Goal: Task Accomplishment & Management: Use online tool/utility

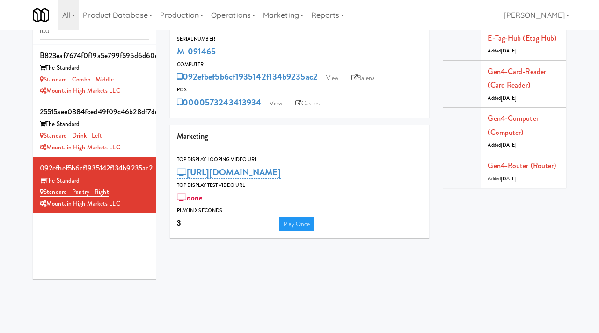
scroll to position [30, 0]
type input "icon"
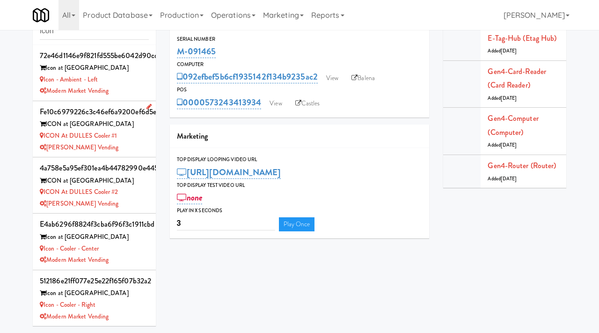
scroll to position [0, 0]
click at [142, 142] on div "[PERSON_NAME] Vending" at bounding box center [94, 147] width 109 height 12
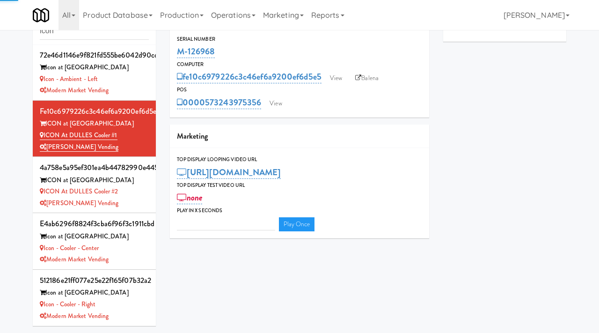
type input "3"
click at [339, 77] on link "View" at bounding box center [336, 78] width 22 height 14
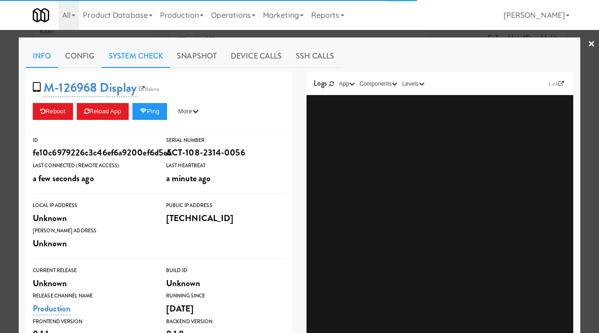
click at [135, 60] on link "System Check" at bounding box center [136, 55] width 68 height 23
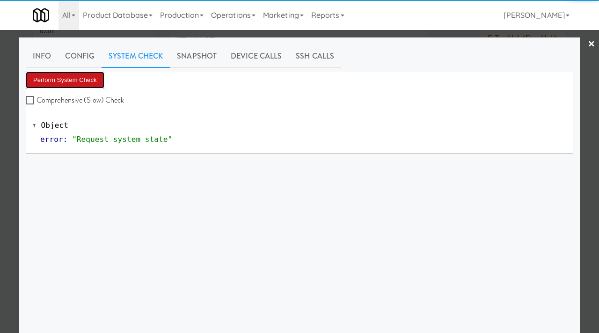
click at [67, 74] on button "Perform System Check" at bounding box center [65, 80] width 79 height 17
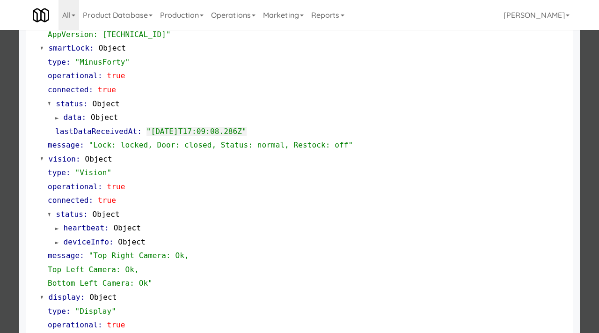
scroll to position [244, 0]
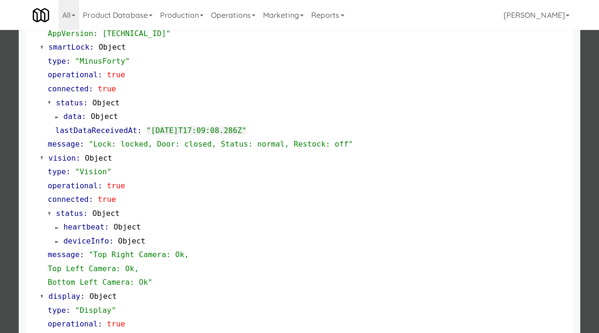
click at [0, 152] on div at bounding box center [299, 166] width 599 height 333
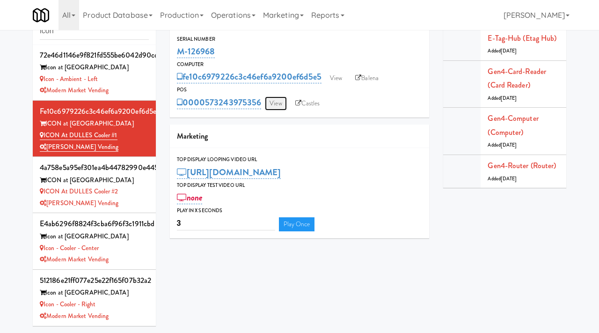
click at [273, 101] on link "View" at bounding box center [276, 103] width 22 height 14
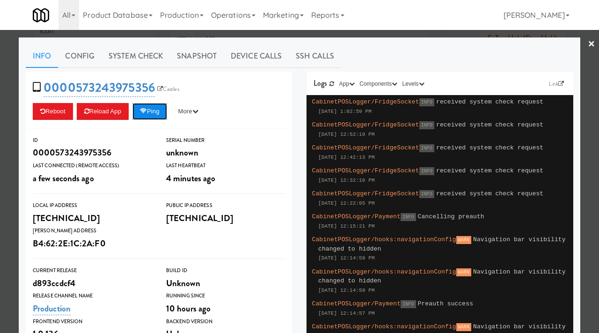
click at [155, 115] on button "Ping" at bounding box center [149, 111] width 35 height 17
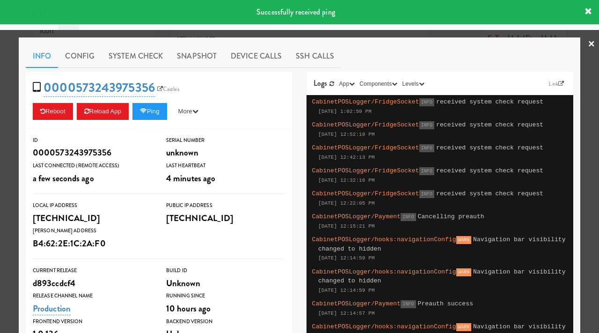
click at [0, 197] on div at bounding box center [299, 166] width 599 height 333
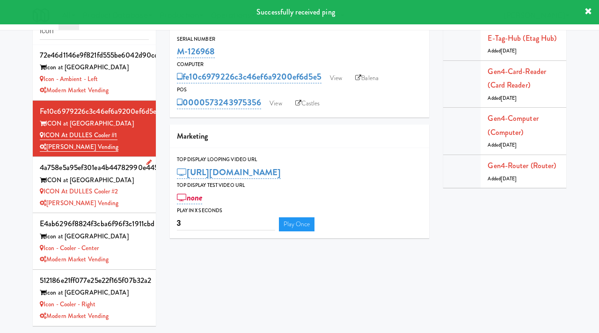
click at [142, 195] on div "ICON at DULLES Cooler #2" at bounding box center [94, 192] width 109 height 12
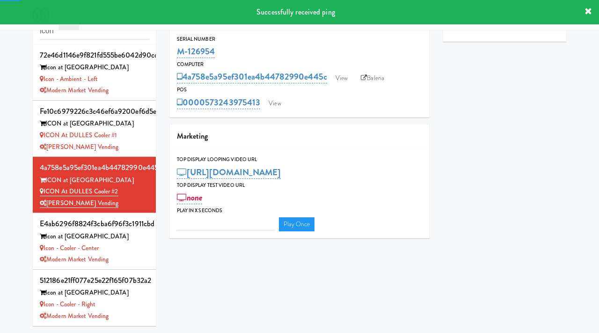
type input "3"
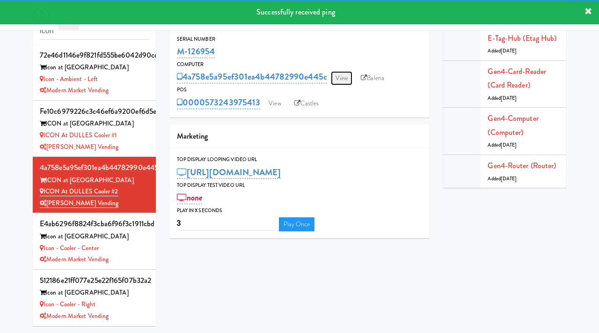
click at [342, 76] on link "View" at bounding box center [342, 78] width 22 height 14
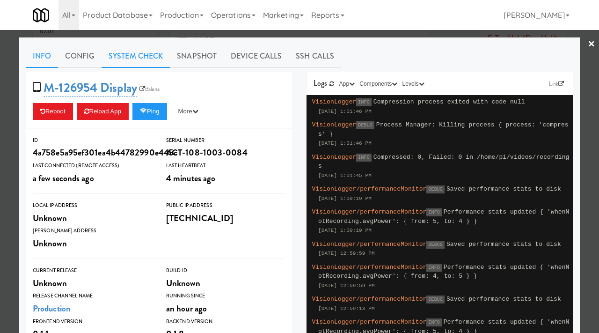
click at [149, 55] on link "System Check" at bounding box center [136, 55] width 68 height 23
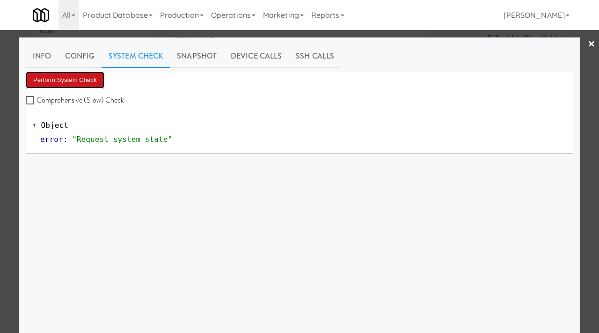
click at [87, 79] on button "Perform System Check" at bounding box center [65, 80] width 79 height 17
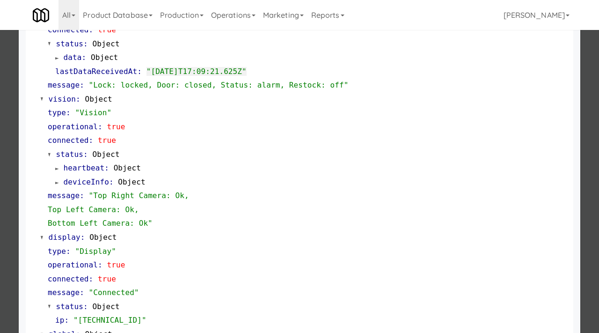
scroll to position [284, 0]
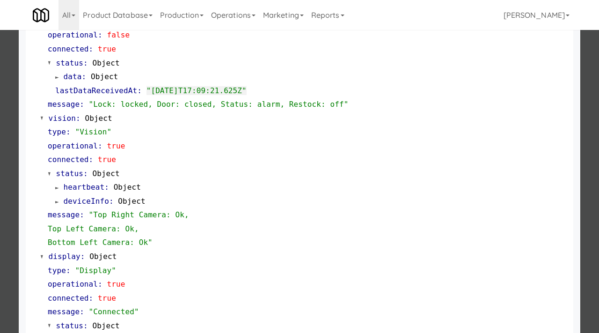
click at [1, 200] on div at bounding box center [299, 166] width 599 height 333
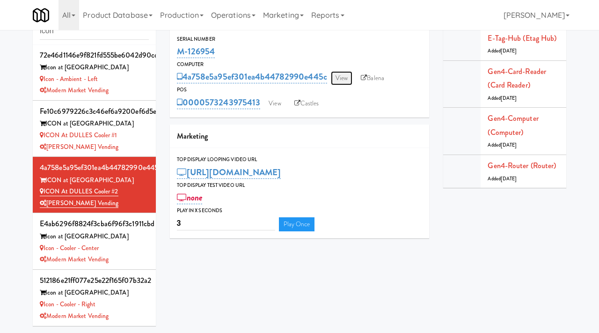
click at [340, 72] on link "View" at bounding box center [342, 78] width 22 height 14
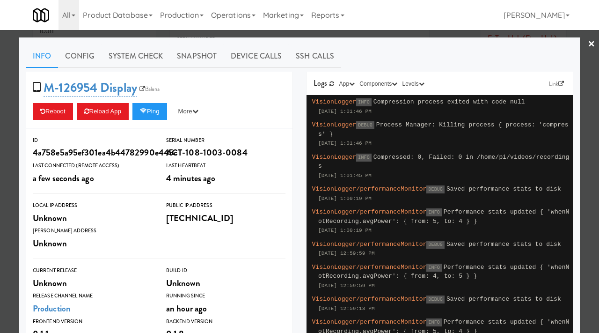
click at [0, 180] on div at bounding box center [299, 166] width 599 height 333
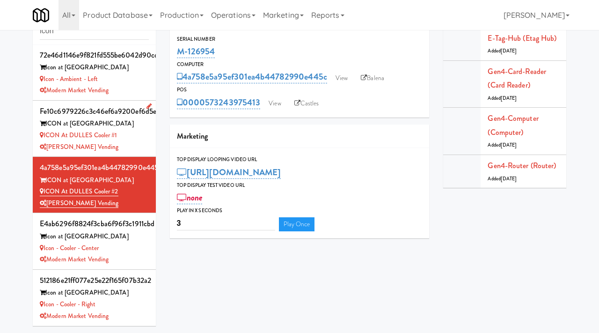
click at [122, 147] on div "[PERSON_NAME] Vending" at bounding box center [94, 147] width 109 height 12
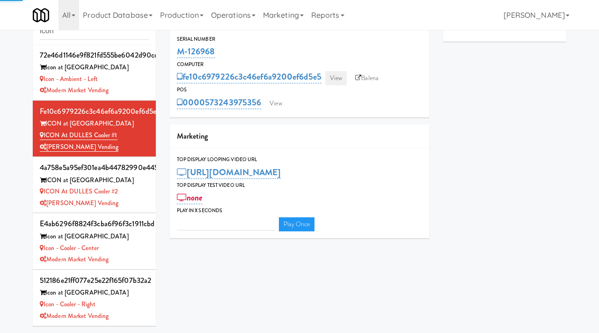
type input "3"
click at [334, 81] on link "View" at bounding box center [336, 78] width 22 height 14
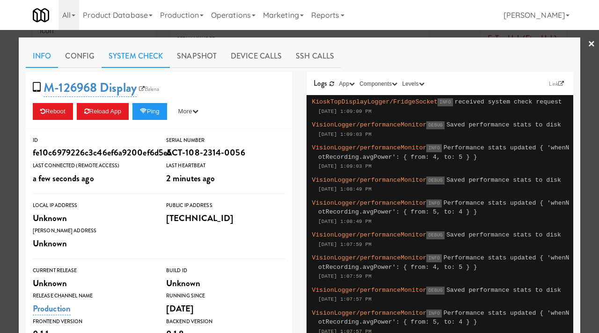
click at [117, 51] on link "System Check" at bounding box center [136, 55] width 68 height 23
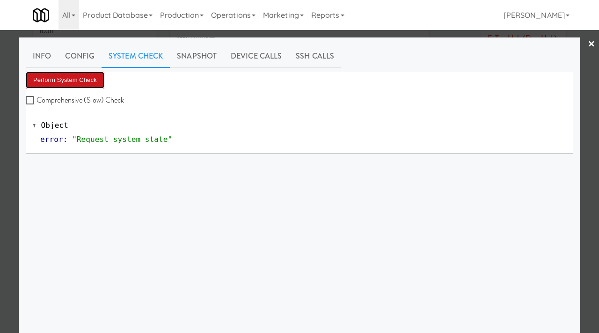
click at [70, 86] on button "Perform System Check" at bounding box center [65, 80] width 79 height 17
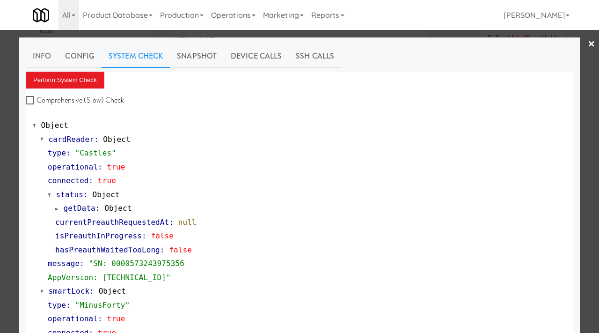
click at [0, 209] on div at bounding box center [299, 166] width 599 height 333
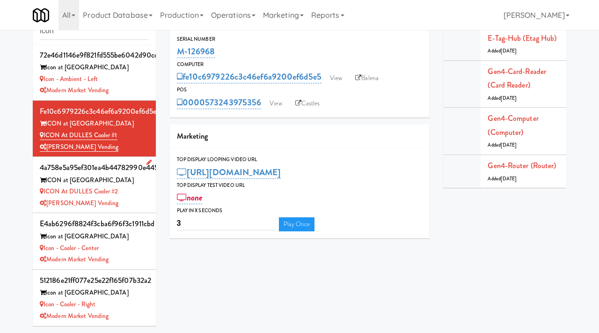
click at [144, 196] on div "ICON at DULLES Cooler #2" at bounding box center [94, 192] width 109 height 12
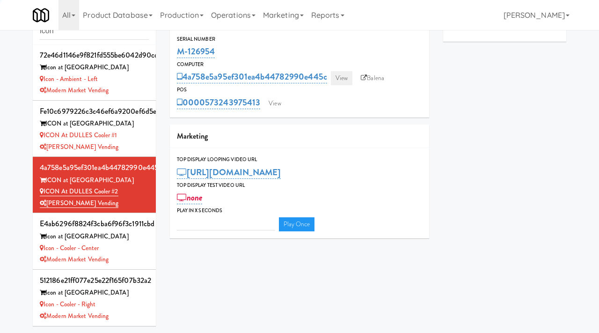
type input "3"
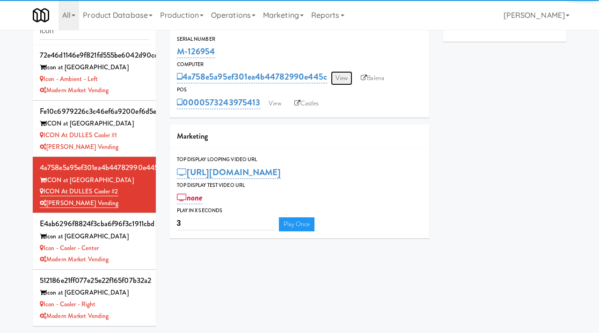
click at [349, 77] on link "View" at bounding box center [342, 78] width 22 height 14
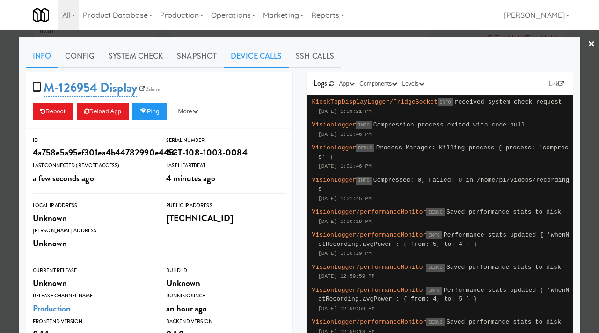
click at [251, 56] on link "Device Calls" at bounding box center [256, 55] width 65 height 23
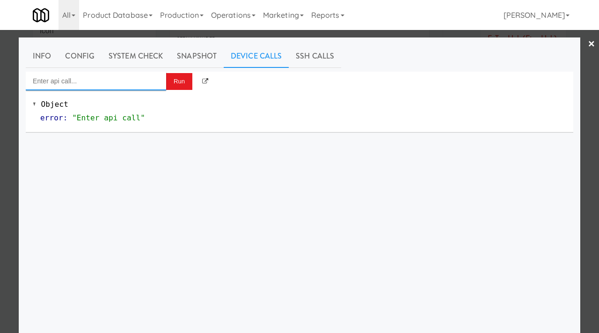
click at [87, 80] on input "Enter api call..." at bounding box center [96, 81] width 140 height 19
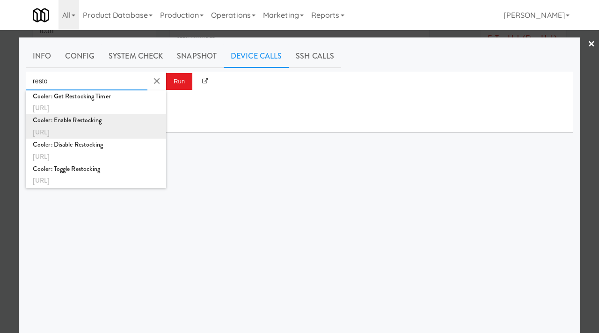
click at [76, 125] on div "Cooler: Enable Restocking" at bounding box center [96, 120] width 126 height 12
type input "Cooler: Enable Restocking"
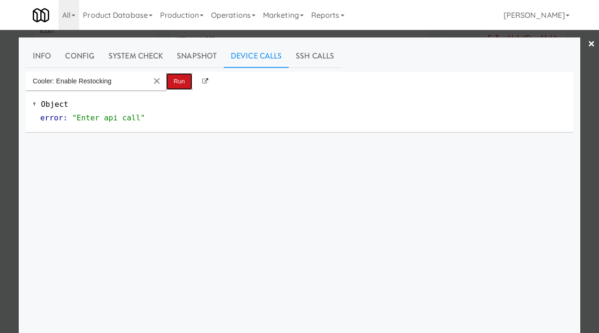
click at [173, 85] on button "Run" at bounding box center [179, 81] width 26 height 17
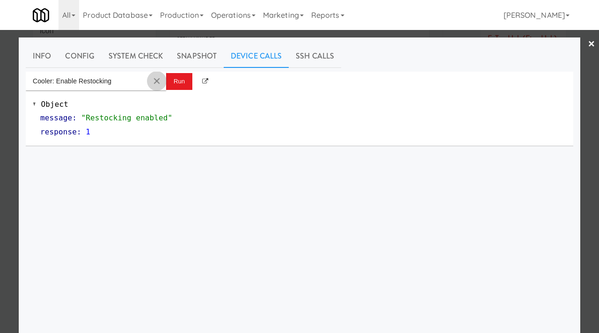
click at [158, 81] on md-icon "Clear Input" at bounding box center [157, 81] width 10 height 10
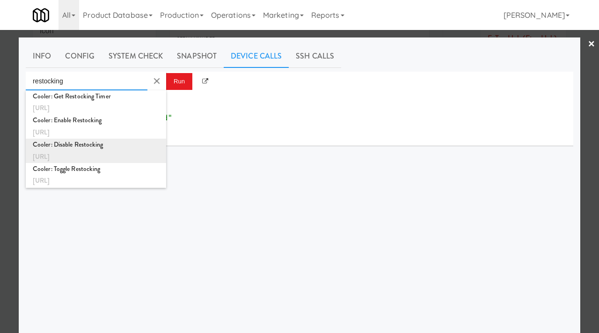
click at [116, 147] on div "Cooler: Disable Restocking" at bounding box center [96, 144] width 126 height 12
type input "Cooler: Disable Restocking"
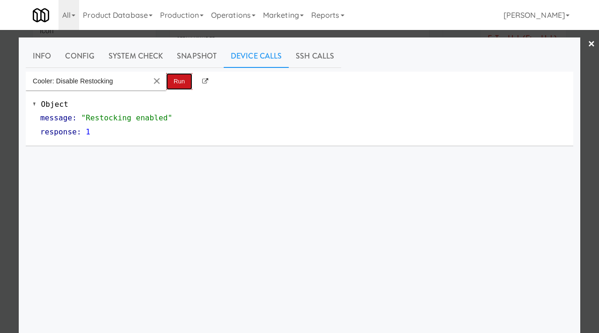
click at [178, 74] on button "Run" at bounding box center [179, 81] width 26 height 17
click at [0, 107] on div at bounding box center [299, 166] width 599 height 333
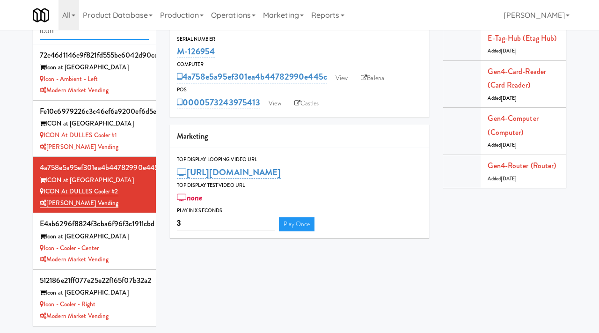
click at [80, 30] on input "icon" at bounding box center [94, 30] width 109 height 17
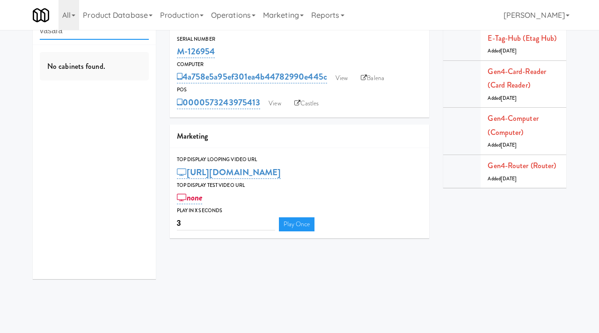
type input "vasara"
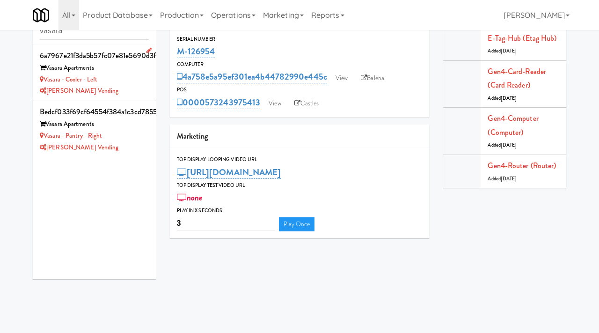
click at [116, 88] on div "[PERSON_NAME] Vending" at bounding box center [94, 91] width 109 height 12
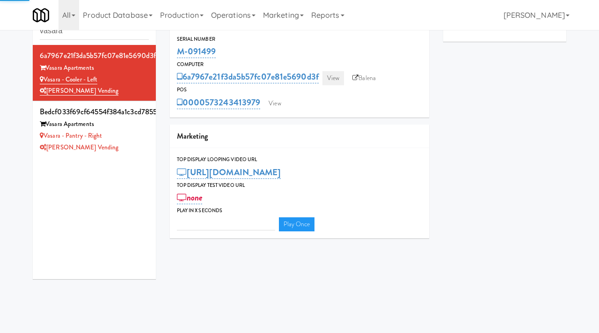
type input "3"
click at [338, 76] on link "View" at bounding box center [333, 78] width 22 height 14
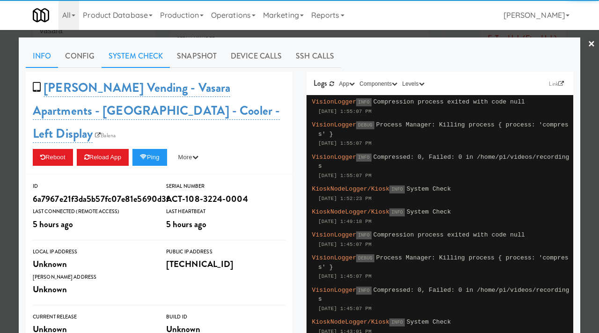
click at [128, 56] on link "System Check" at bounding box center [136, 55] width 68 height 23
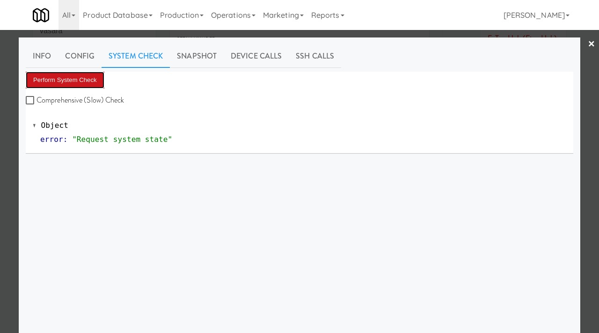
click at [75, 76] on button "Perform System Check" at bounding box center [65, 80] width 79 height 17
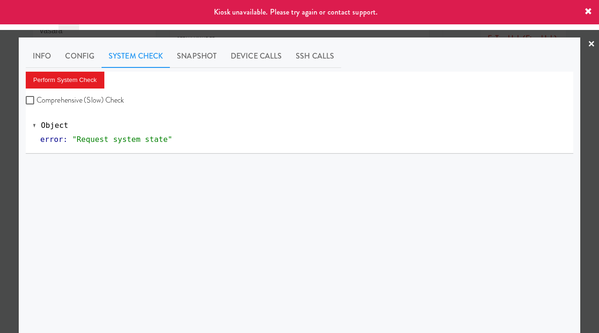
click at [0, 158] on div at bounding box center [299, 166] width 599 height 333
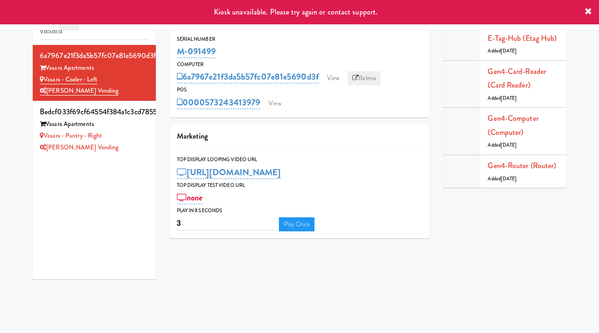
click at [361, 76] on link "Balena" at bounding box center [364, 78] width 33 height 14
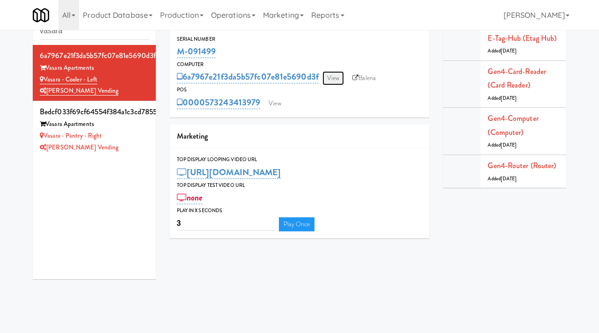
click at [335, 74] on link "View" at bounding box center [333, 78] width 22 height 14
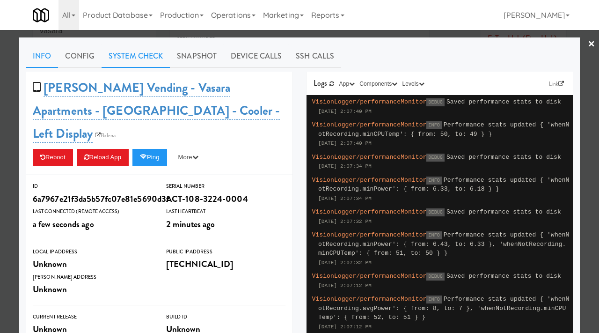
click at [145, 56] on link "System Check" at bounding box center [136, 55] width 68 height 23
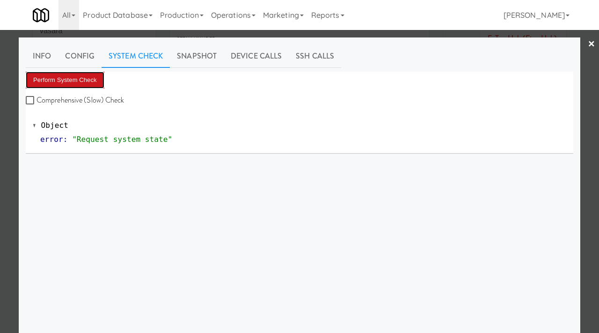
click at [77, 83] on button "Perform System Check" at bounding box center [65, 80] width 79 height 17
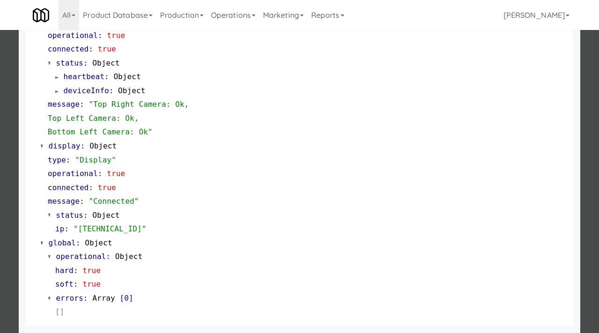
scroll to position [119, 0]
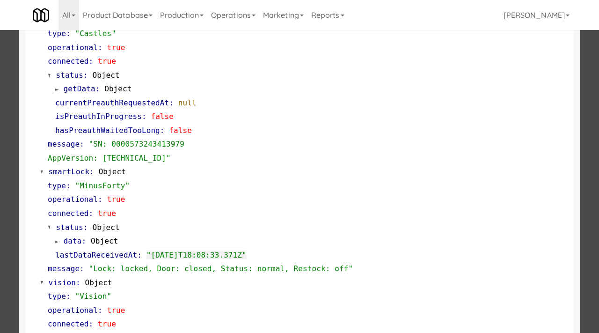
click at [4, 211] on div at bounding box center [299, 166] width 599 height 333
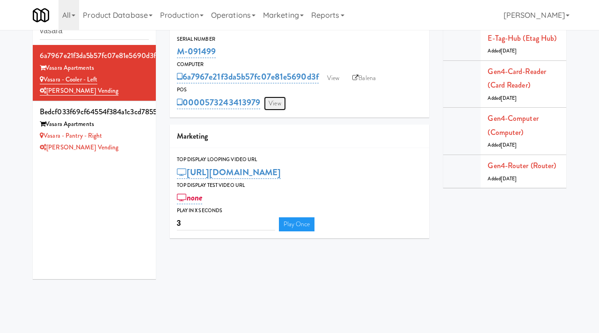
click at [273, 109] on link "View" at bounding box center [275, 103] width 22 height 14
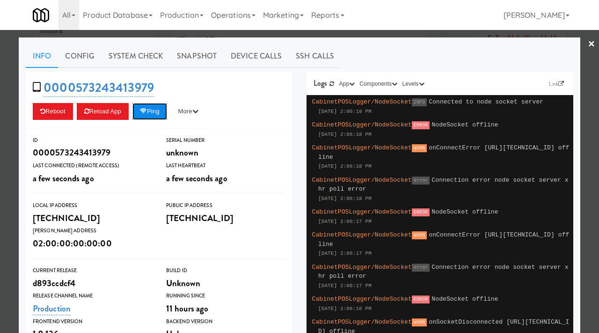
click at [158, 110] on button "Ping" at bounding box center [149, 111] width 35 height 17
click at [12, 106] on div at bounding box center [299, 166] width 599 height 333
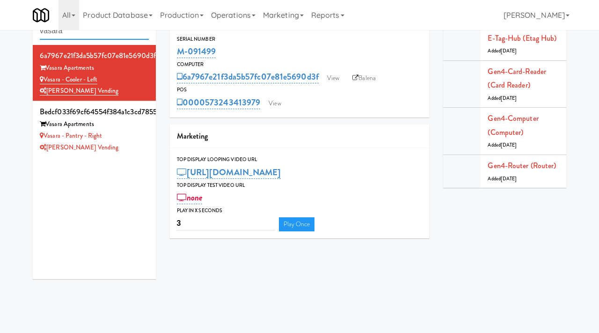
click at [103, 33] on input "vasara" at bounding box center [94, 30] width 109 height 17
type input "via"
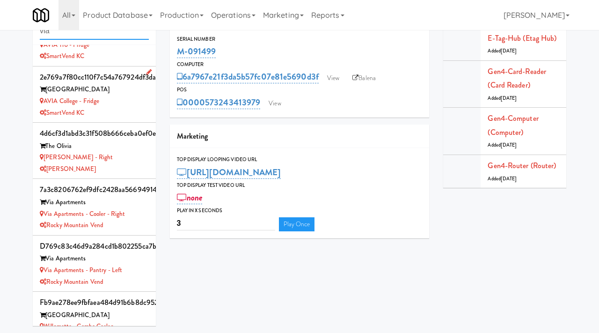
scroll to position [57, 0]
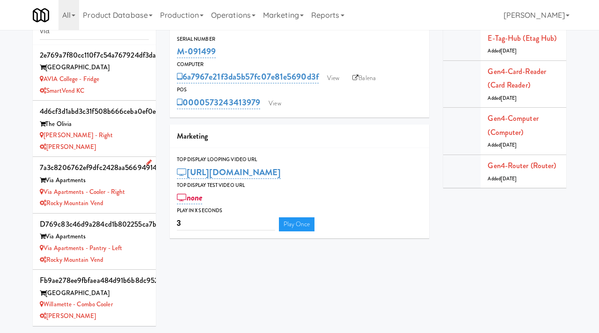
click at [149, 194] on li "7a3c8206762ef9dfc2428aa566949148 Via Apartments Via Apartments - Cooler - Right…" at bounding box center [94, 185] width 123 height 56
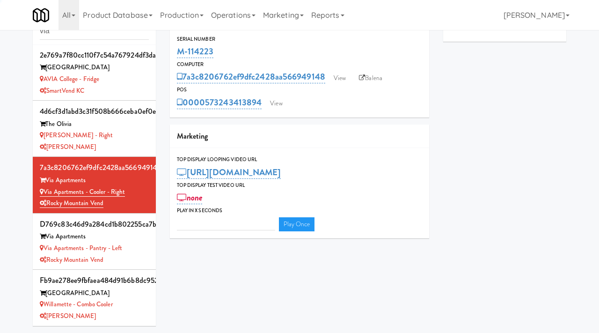
type input "3"
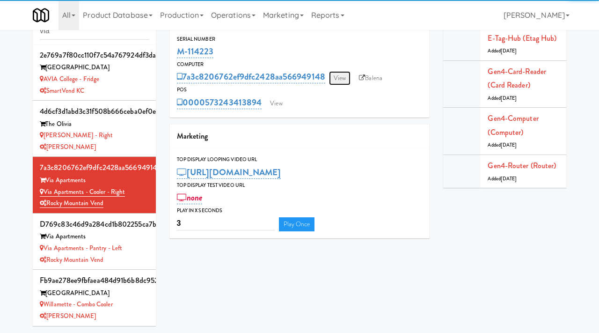
click at [340, 77] on link "View" at bounding box center [340, 78] width 22 height 14
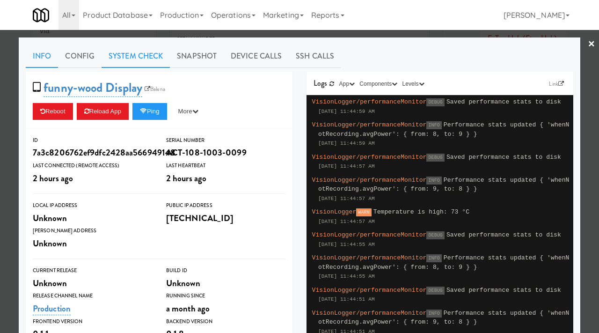
click at [121, 56] on link "System Check" at bounding box center [136, 55] width 68 height 23
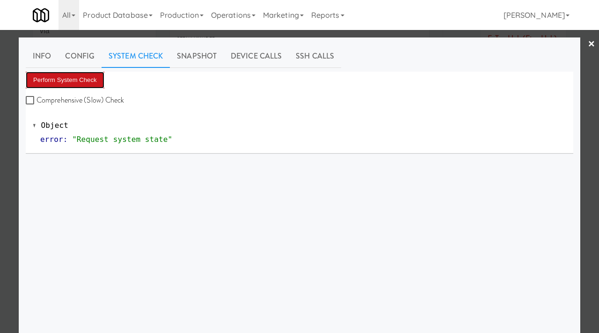
click at [73, 80] on button "Perform System Check" at bounding box center [65, 80] width 79 height 17
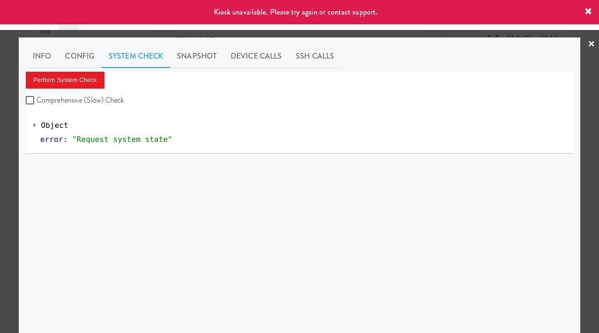
click at [0, 219] on div at bounding box center [299, 166] width 599 height 333
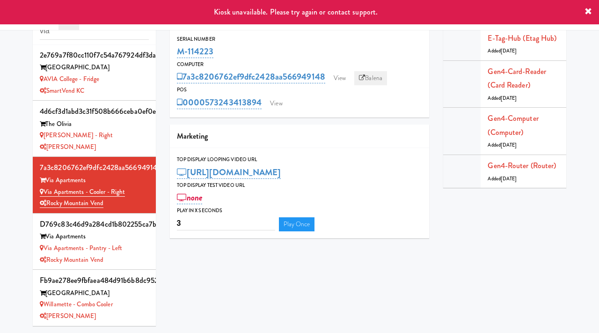
click at [377, 79] on link "Balena" at bounding box center [370, 78] width 33 height 14
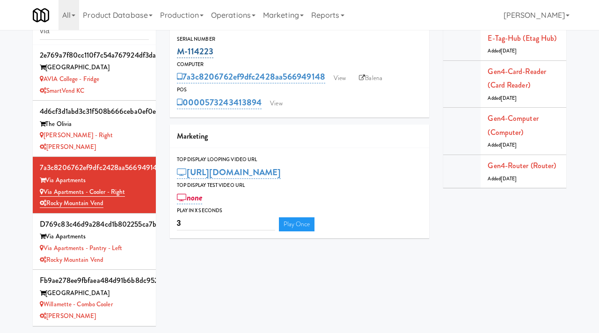
drag, startPoint x: 219, startPoint y: 52, endPoint x: 178, endPoint y: 50, distance: 41.7
click at [178, 50] on div "M-114223" at bounding box center [300, 52] width 246 height 16
copy link "M-114223"
click at [133, 250] on div "Via Apartments - Pantry - Left" at bounding box center [94, 248] width 109 height 12
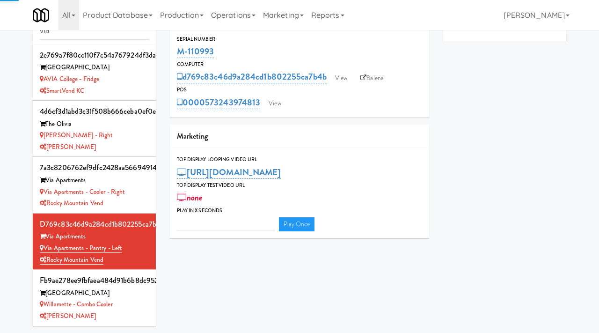
type input "3"
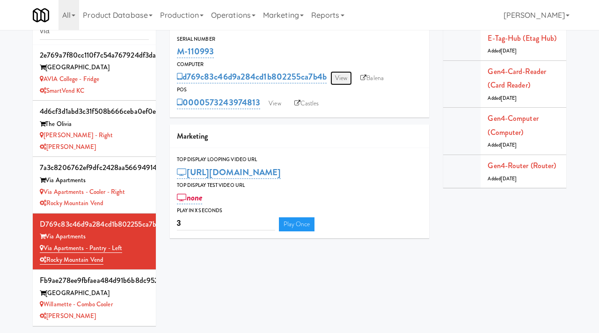
click at [347, 75] on link "View" at bounding box center [341, 78] width 22 height 14
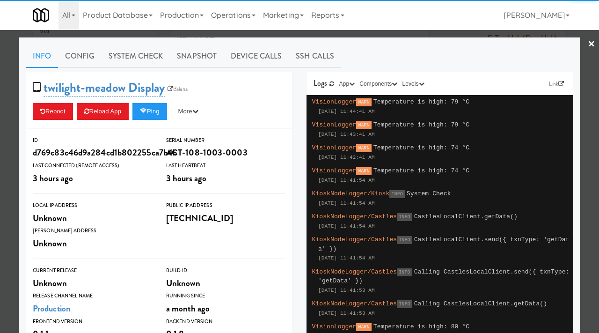
click at [337, 33] on div at bounding box center [299, 166] width 599 height 333
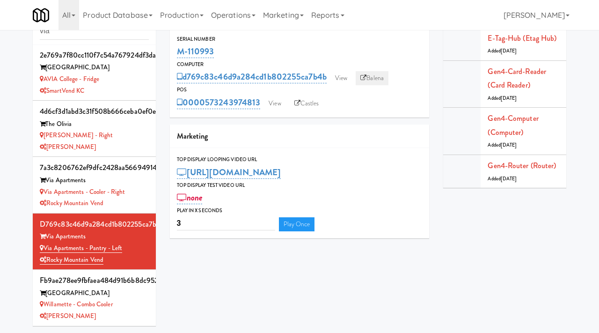
click at [371, 77] on link "Balena" at bounding box center [372, 78] width 33 height 14
drag, startPoint x: 228, startPoint y: 51, endPoint x: 177, endPoint y: 49, distance: 51.0
click at [177, 49] on div "M-110993" at bounding box center [300, 52] width 246 height 16
copy link "M-110993"
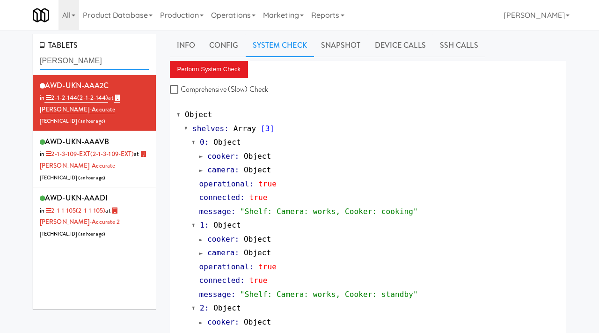
click at [73, 65] on input "[PERSON_NAME]" at bounding box center [94, 60] width 109 height 17
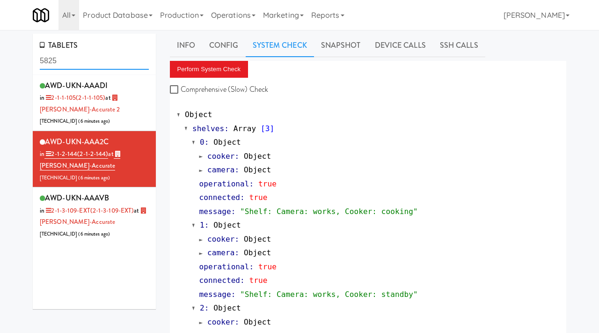
type input "5825"
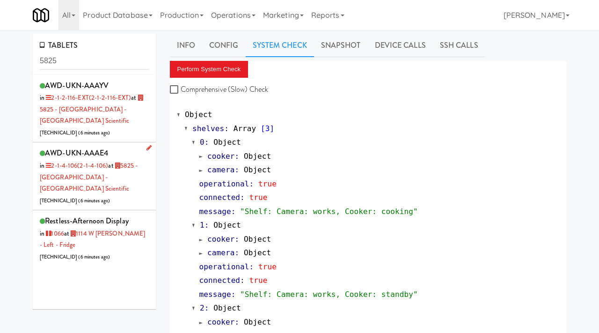
click at [150, 178] on li "AWD-UKN-AAAE4 in 2-1-4-106 (2-1-4-106) at 5825 - [GEOGRAPHIC_DATA] - Boston Sci…" at bounding box center [94, 176] width 123 height 68
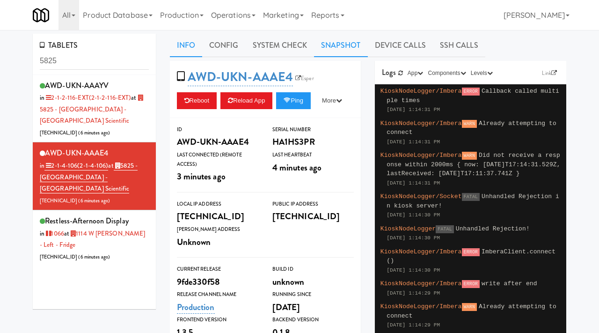
click at [334, 46] on link "Snapshot" at bounding box center [341, 45] width 54 height 23
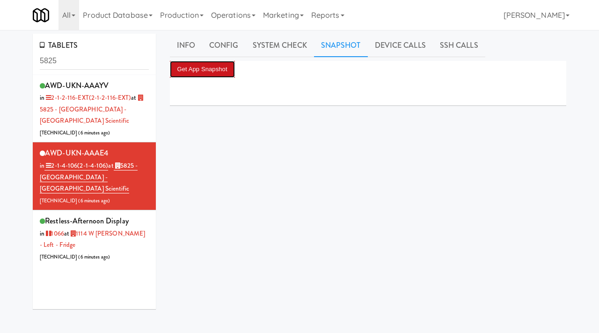
click at [205, 68] on button "Get App Snapshot" at bounding box center [202, 69] width 65 height 17
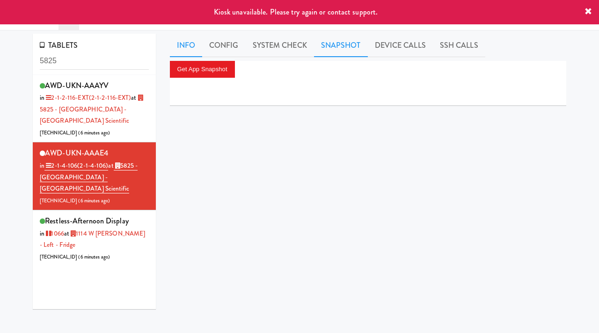
click at [189, 48] on link "Info" at bounding box center [186, 45] width 32 height 23
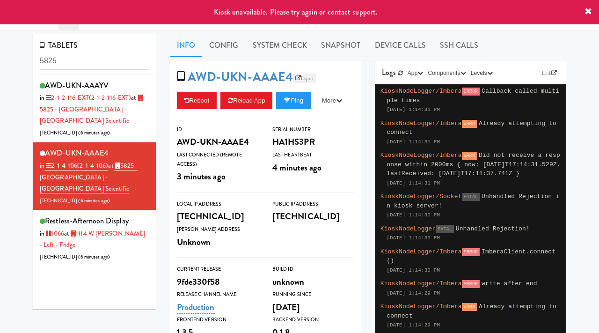
click at [307, 80] on link "Esper" at bounding box center [304, 77] width 23 height 9
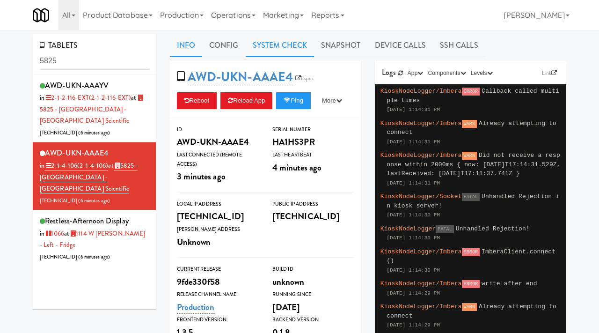
click at [297, 45] on link "System Check" at bounding box center [280, 45] width 68 height 23
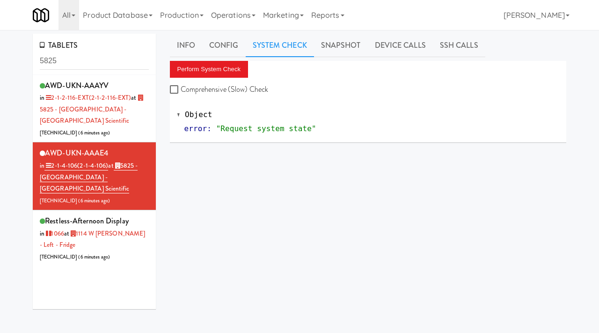
click at [212, 59] on div "Info Config System Check Snapshot Device Calls SSH Calls Perform System Check C…" at bounding box center [368, 223] width 397 height 378
click at [204, 65] on button "Perform System Check" at bounding box center [209, 69] width 79 height 17
click at [232, 65] on button "Perform System Check" at bounding box center [209, 69] width 79 height 17
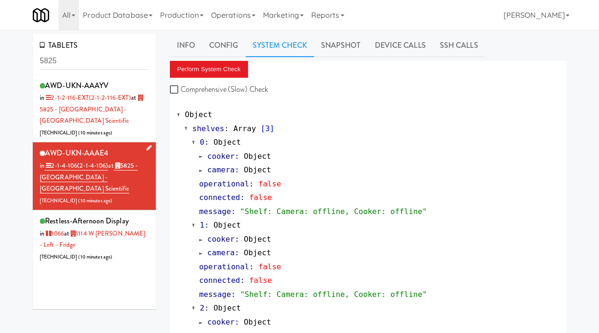
drag, startPoint x: 116, startPoint y: 155, endPoint x: 47, endPoint y: 156, distance: 68.8
click at [47, 156] on div "AWD-UKN-AAAE4 in 2-1-4-106 (2-1-4-106) at 5825 - Creekside Commons - Boston Sci…" at bounding box center [94, 176] width 109 height 60
copy span "AWD-UKN-AAAE4"
click at [394, 45] on link "Device Calls" at bounding box center [400, 45] width 65 height 23
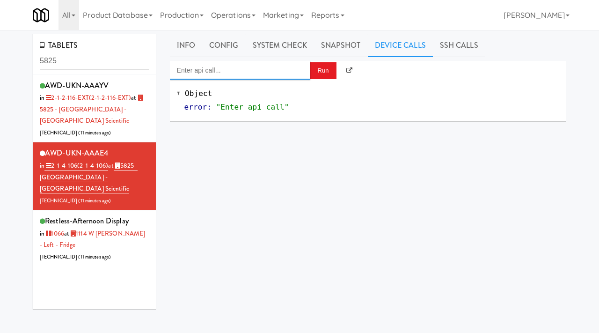
click at [255, 67] on input "Enter api call..." at bounding box center [240, 70] width 140 height 19
type input "r"
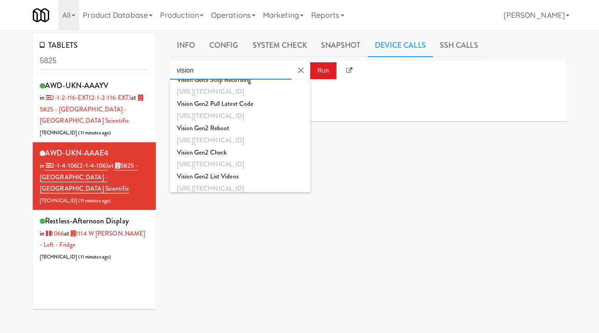
scroll to position [153, 0]
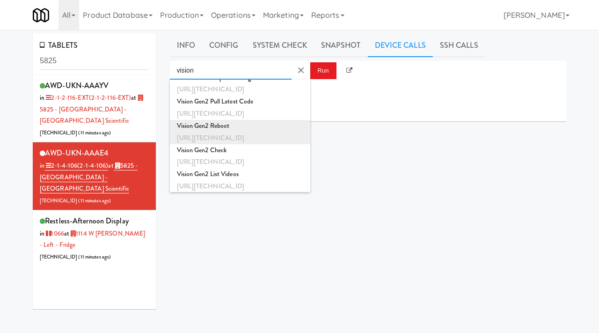
click at [227, 132] on div "http://192.168.1.242:8000/helpers/reboot" at bounding box center [240, 138] width 126 height 12
type input "Vision Gen2 Reboot"
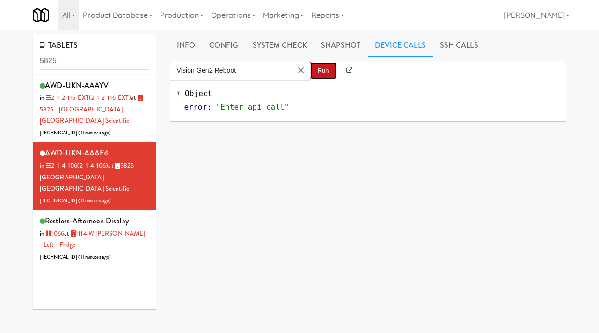
click at [320, 72] on button "Run" at bounding box center [323, 70] width 26 height 17
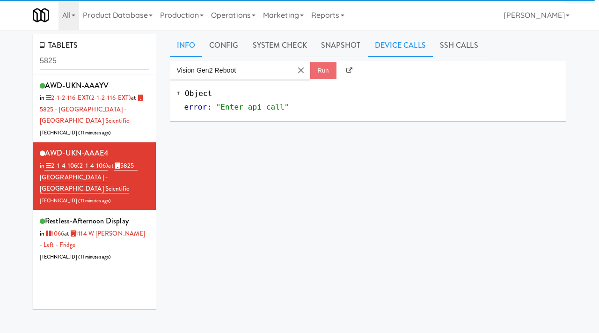
click at [182, 46] on link "Info" at bounding box center [186, 45] width 32 height 23
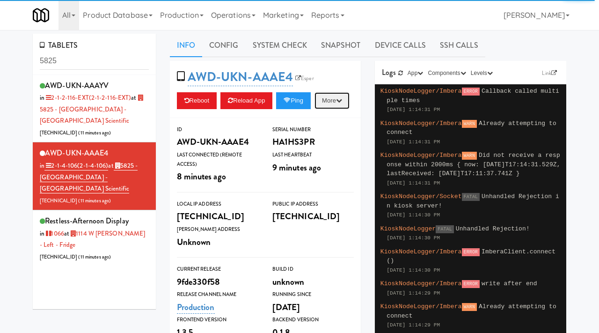
click at [314, 109] on button "More" at bounding box center [331, 100] width 35 height 17
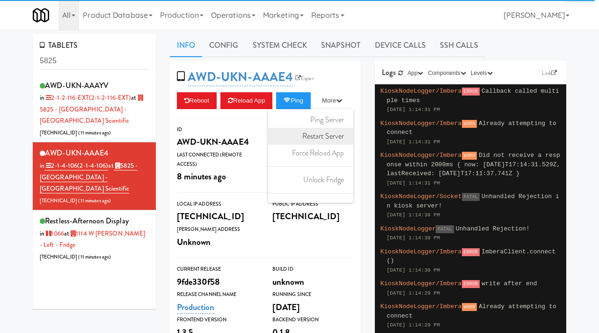
click at [268, 145] on link "Restart Server" at bounding box center [310, 136] width 85 height 17
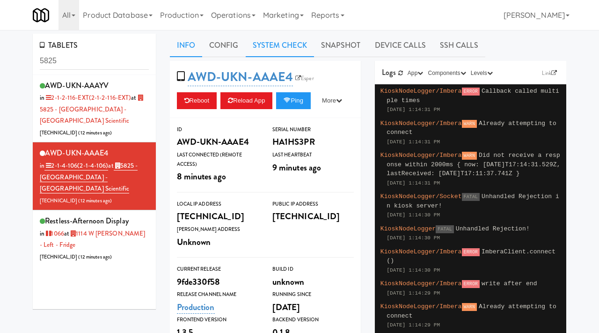
click at [269, 46] on link "System Check" at bounding box center [280, 45] width 68 height 23
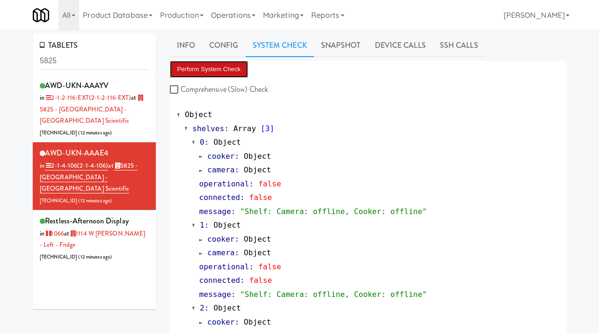
click at [201, 72] on button "Perform System Check" at bounding box center [209, 69] width 79 height 17
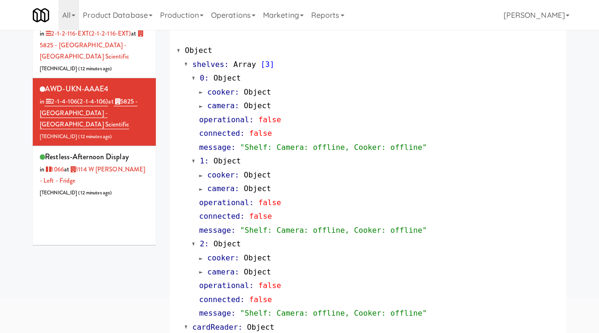
scroll to position [0, 0]
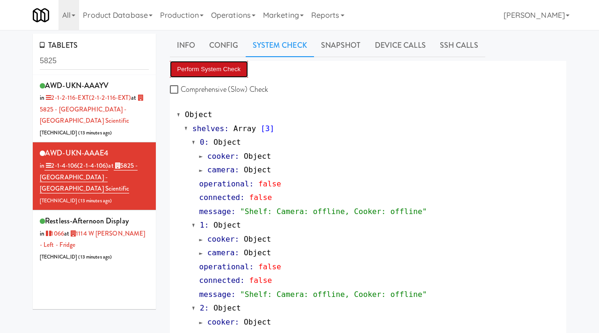
click at [241, 61] on button "Perform System Check" at bounding box center [209, 69] width 79 height 17
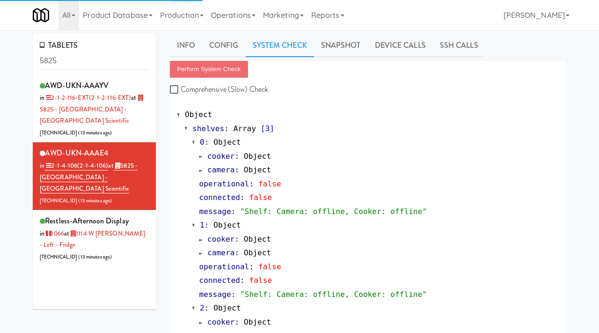
click at [205, 247] on div "camera : Object" at bounding box center [379, 253] width 360 height 14
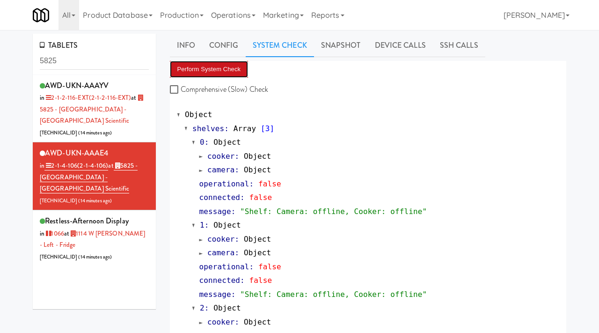
click at [224, 70] on button "Perform System Check" at bounding box center [209, 69] width 79 height 17
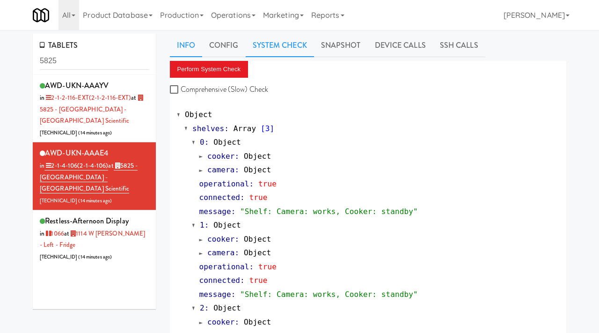
click at [182, 49] on link "Info" at bounding box center [186, 45] width 32 height 23
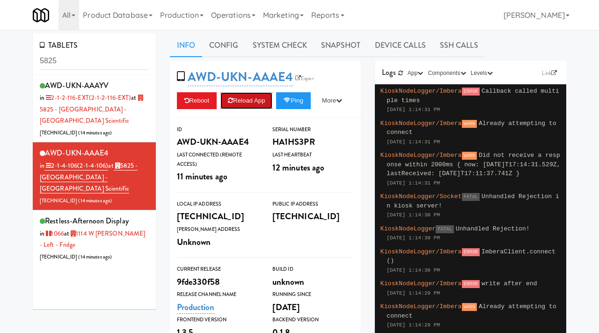
click at [255, 100] on button "Reload App" at bounding box center [246, 100] width 52 height 17
click at [203, 100] on button "Reboot" at bounding box center [197, 100] width 40 height 17
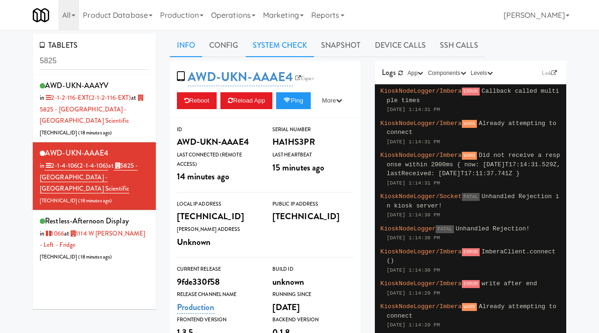
click at [292, 40] on link "System Check" at bounding box center [280, 45] width 68 height 23
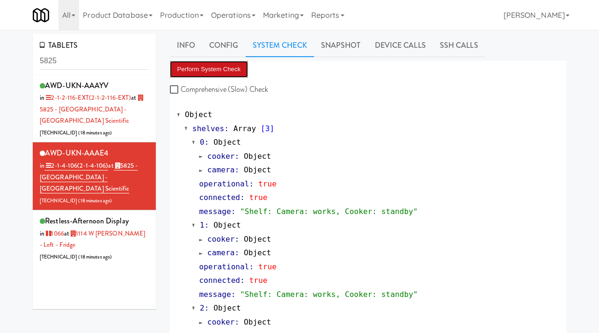
click at [206, 67] on button "Perform System Check" at bounding box center [209, 69] width 79 height 17
click at [211, 67] on button "Perform System Check" at bounding box center [209, 69] width 79 height 17
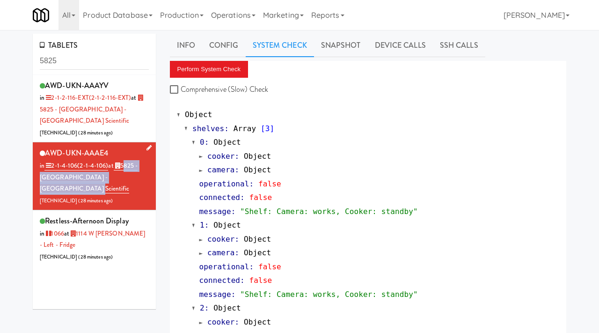
drag, startPoint x: 141, startPoint y: 177, endPoint x: 125, endPoint y: 168, distance: 18.4
click at [125, 168] on div "AWD-UKN-AAAE4 in 2-1-4-106 (2-1-4-106) at 5825 - Creekside Commons - Boston Sci…" at bounding box center [94, 176] width 109 height 60
copy link "5825 - Creekside Commons - Boston Scientific"
click at [206, 73] on button "Perform System Check" at bounding box center [209, 69] width 79 height 17
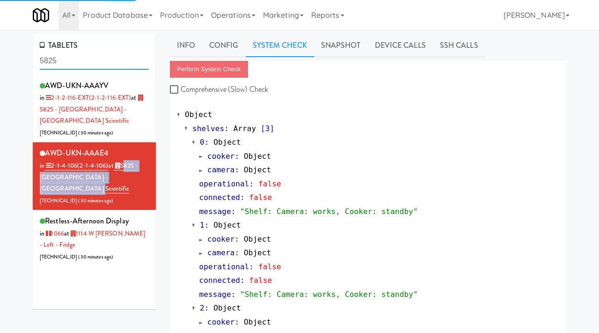
click at [75, 63] on input "5825" at bounding box center [94, 60] width 109 height 17
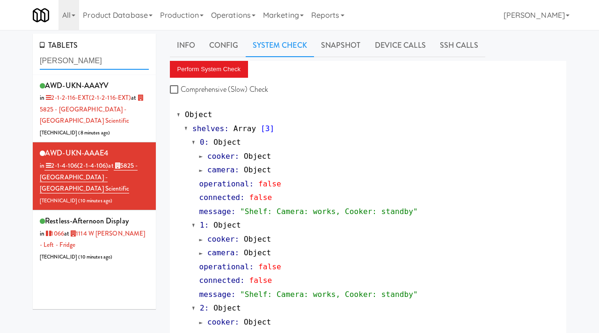
type input "bothwell"
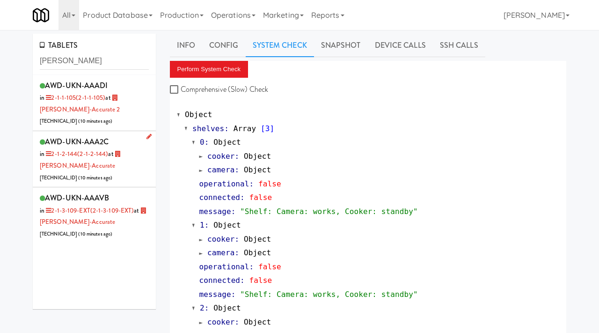
click at [124, 186] on li "AWD-UKN-AAA2C in 2-1-2-144 (2-1-2-144) at Bothwell-Accurate 206.0.69.55 ( 10 mi…" at bounding box center [94, 159] width 123 height 56
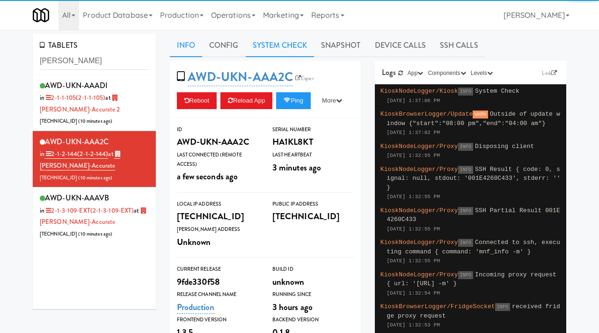
click at [281, 51] on link "System Check" at bounding box center [280, 45] width 68 height 23
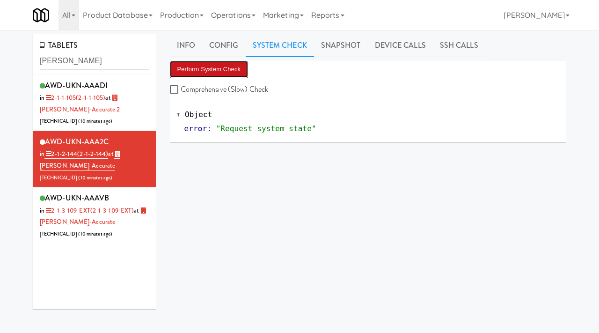
click at [204, 74] on button "Perform System Check" at bounding box center [209, 69] width 79 height 17
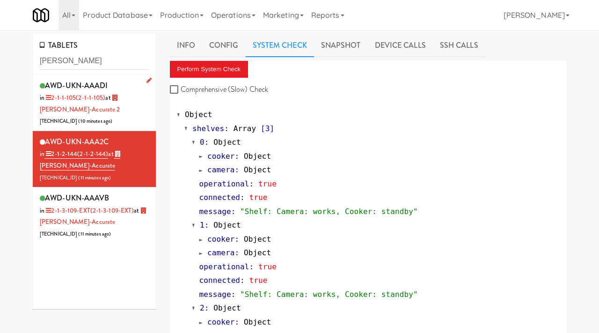
click at [111, 116] on div "AWD-UKN-AAADI in 2-1-1-105 (2-1-1-105) at Bothwell-Accurate 2 206.0.69.47 ( 10 …" at bounding box center [94, 103] width 109 height 48
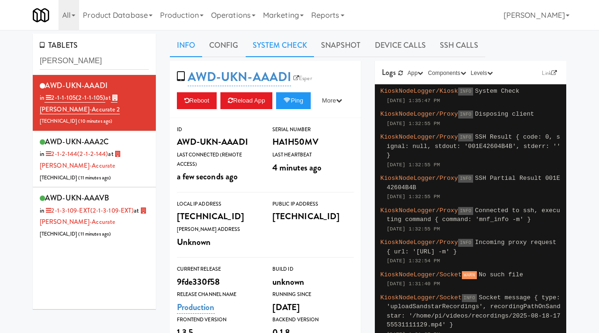
click at [269, 43] on link "System Check" at bounding box center [280, 45] width 68 height 23
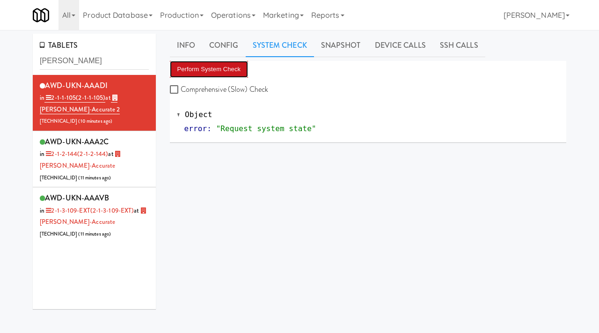
click at [214, 69] on button "Perform System Check" at bounding box center [209, 69] width 79 height 17
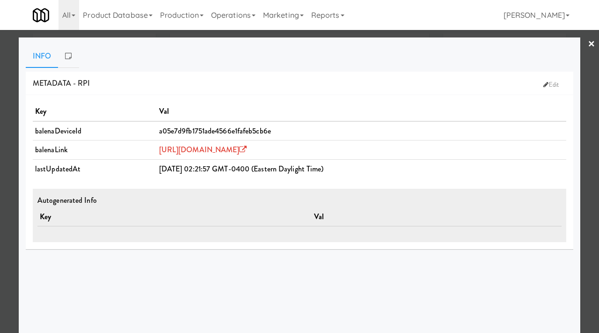
scroll to position [170, 0]
click at [11, 79] on div at bounding box center [299, 166] width 599 height 333
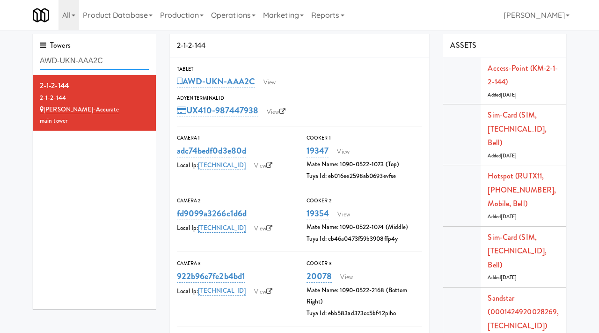
drag, startPoint x: 119, startPoint y: 63, endPoint x: 31, endPoint y: 63, distance: 87.5
click at [31, 63] on div "Towers AWD-UKN-AAA2C 2-1-2-144 2-1-2-144 Bothwell-Accurate main tower" at bounding box center [94, 175] width 137 height 282
paste input "E4"
type input "AWD-UKN-AAAE4"
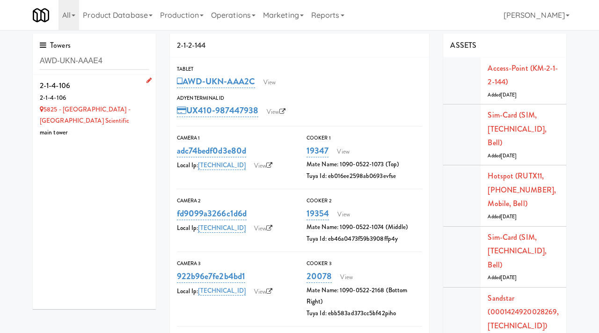
click at [113, 82] on div "2-1-4-106" at bounding box center [94, 86] width 109 height 14
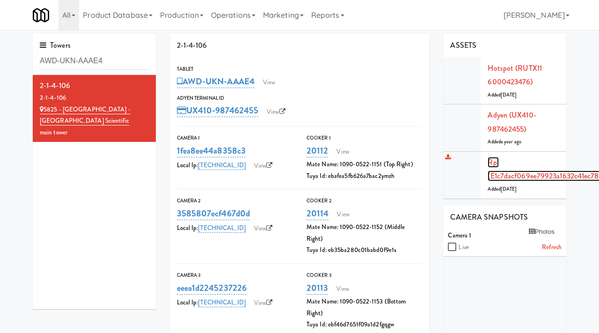
click at [495, 162] on link "Rpi (e1c7dacf069ee79923a1632c41ec7880)" at bounding box center [548, 169] width 122 height 25
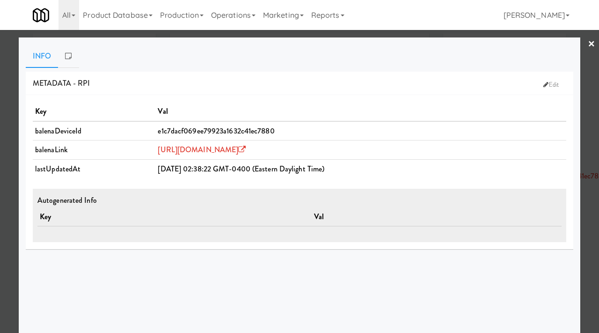
click at [9, 81] on div at bounding box center [299, 166] width 599 height 333
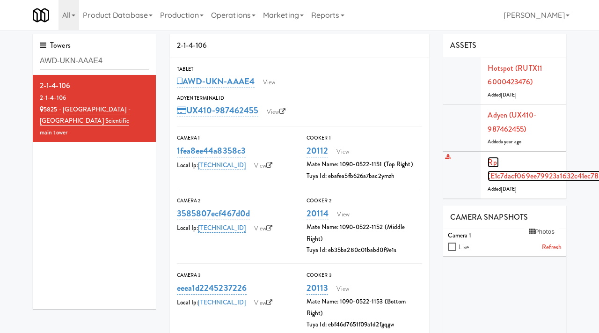
click at [494, 161] on link "Rpi (e1c7dacf069ee79923a1632c41ec7880)" at bounding box center [548, 169] width 122 height 25
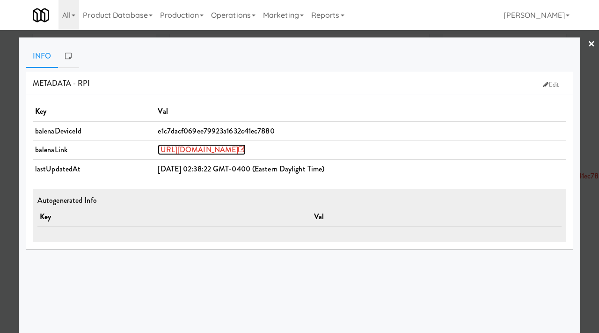
click at [183, 145] on link "https://dashboard.balena-cloud.com/devices/e1c7dacf069ee79923a1632c41ec7880" at bounding box center [202, 149] width 88 height 11
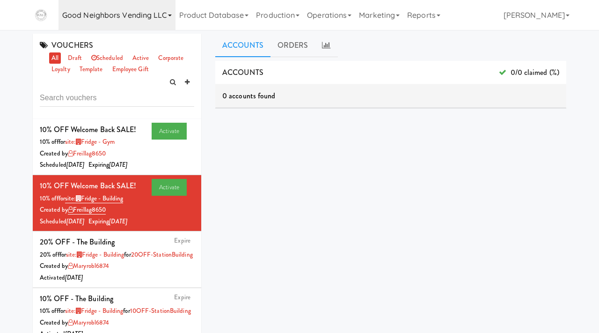
click at [106, 16] on link "Good Neighbors Vending LLC" at bounding box center [116, 15] width 117 height 30
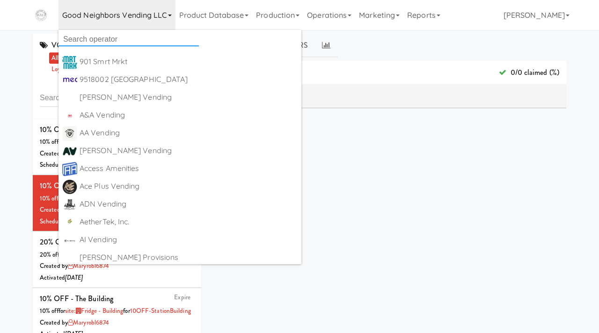
click at [102, 33] on input "text" at bounding box center [128, 39] width 140 height 14
click at [327, 173] on div "ACCOUNTS 0/0 claimed (%) 0 accounts found ORDERS 0 orders found dashboard/99" at bounding box center [390, 236] width 351 height 351
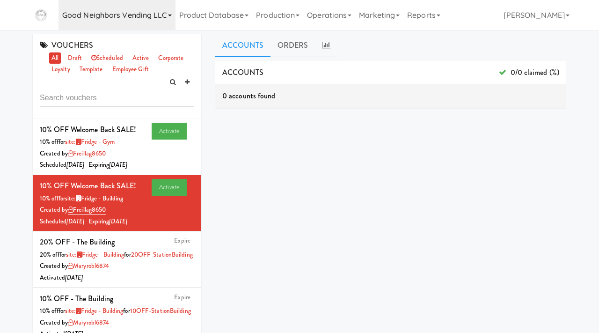
click at [142, 15] on link "Good Neighbors Vending LLC" at bounding box center [116, 15] width 117 height 30
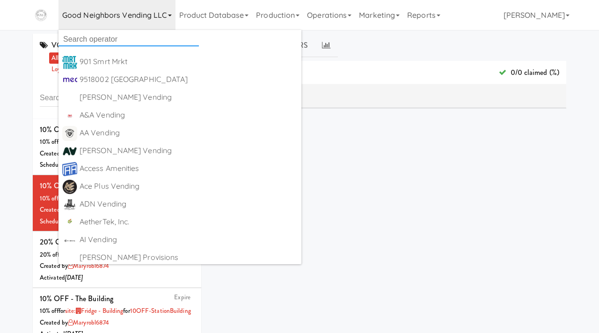
click at [116, 38] on input "text" at bounding box center [128, 39] width 140 height 14
type input "mic"
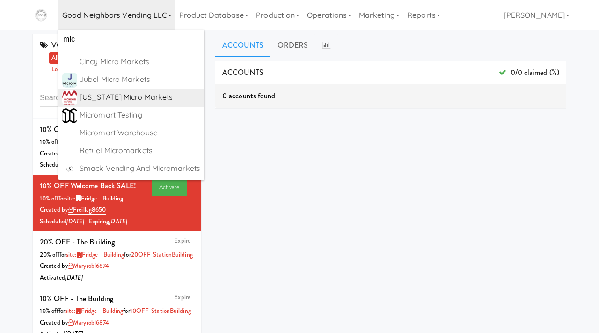
click at [101, 93] on div "[US_STATE] Micro Markets" at bounding box center [140, 97] width 121 height 14
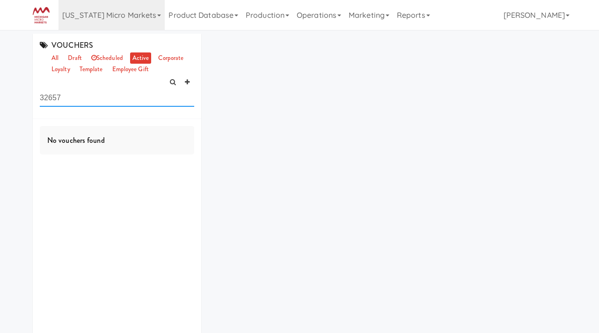
drag, startPoint x: 77, startPoint y: 96, endPoint x: 33, endPoint y: 99, distance: 43.6
click at [33, 99] on div "VOUCHERS all draft scheduled active corporate loyalty template employee gift 32…" at bounding box center [117, 76] width 168 height 85
click at [207, 8] on link "Product Database" at bounding box center [203, 15] width 77 height 30
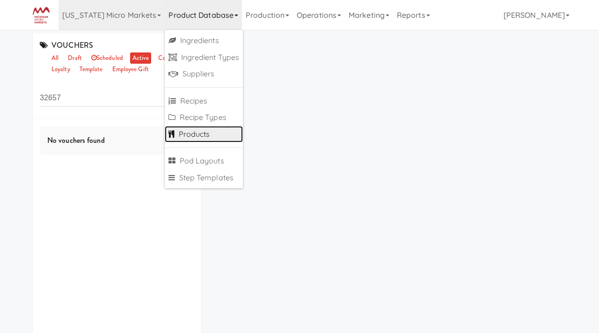
click at [175, 129] on link "Products" at bounding box center [204, 134] width 78 height 17
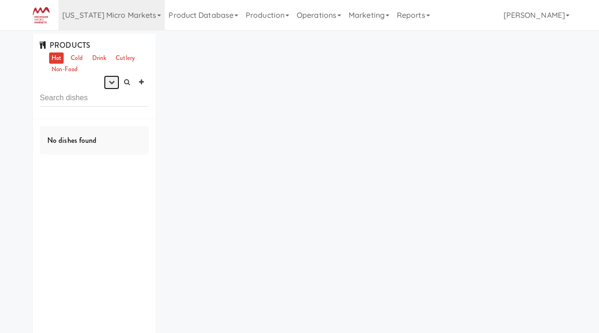
click at [112, 81] on icon "button" at bounding box center [112, 82] width 6 height 6
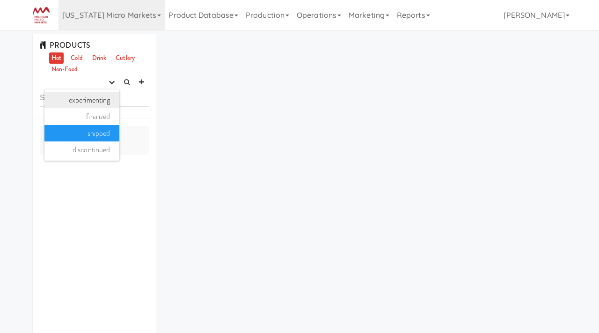
click at [102, 100] on link "experimenting" at bounding box center [81, 100] width 75 height 17
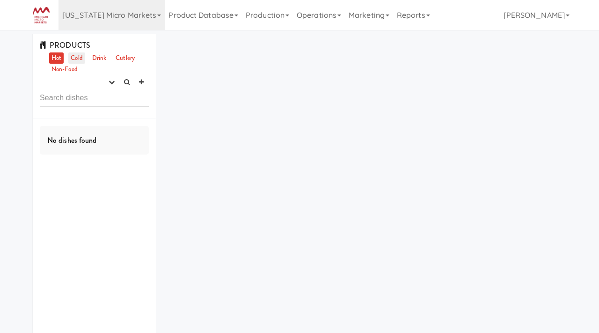
click at [77, 57] on link "Cold" at bounding box center [76, 58] width 16 height 12
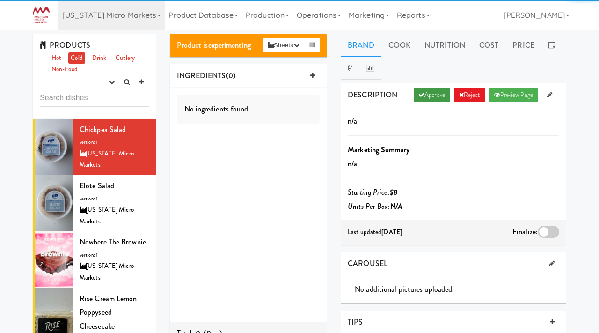
click at [421, 90] on link "Approve" at bounding box center [432, 95] width 36 height 14
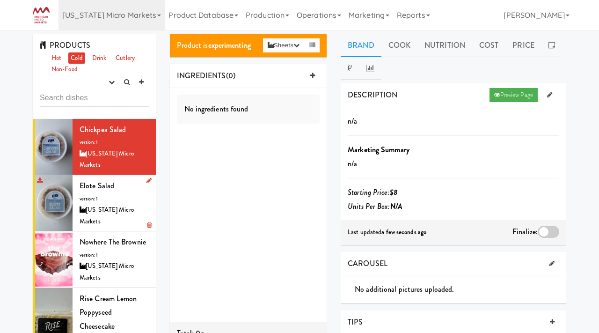
click at [102, 190] on div "Elote Salad version: 1 Michigan Micro Markets" at bounding box center [114, 203] width 69 height 48
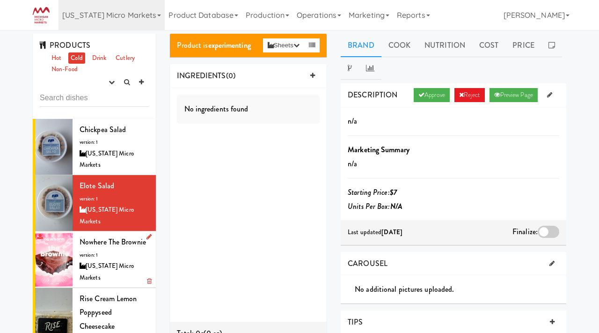
click at [100, 235] on div "Nowhere The Brownie version: 1 Michigan Micro Markets" at bounding box center [114, 259] width 69 height 48
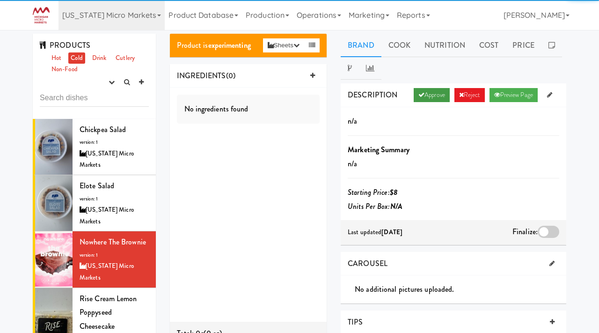
click at [415, 99] on link "Approve" at bounding box center [432, 95] width 36 height 14
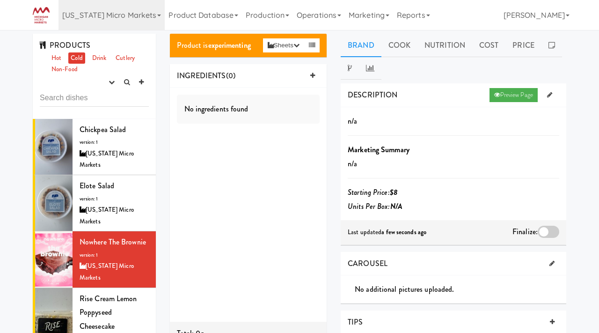
click at [548, 230] on div at bounding box center [549, 231] width 22 height 12
click at [0, 0] on input "checkbox" at bounding box center [0, 0] width 0 height 0
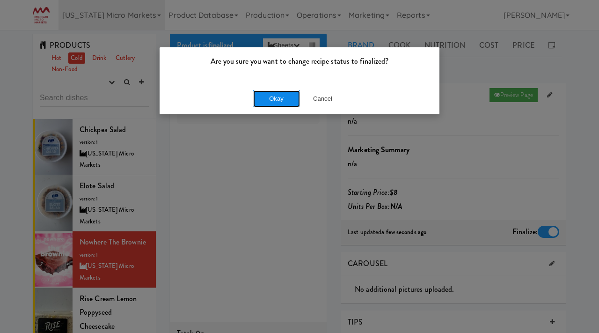
click at [278, 95] on button "Okay" at bounding box center [276, 98] width 47 height 17
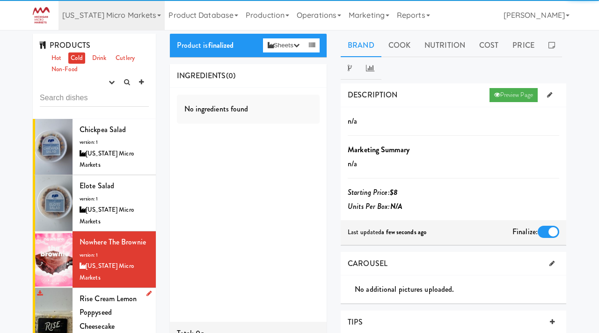
click at [88, 293] on span "Rise Cream Lemon Poppyseed Cheesecake" at bounding box center [109, 312] width 58 height 38
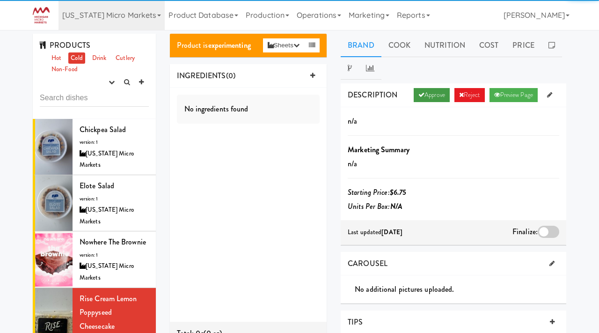
click at [428, 90] on link "Approve" at bounding box center [432, 95] width 36 height 14
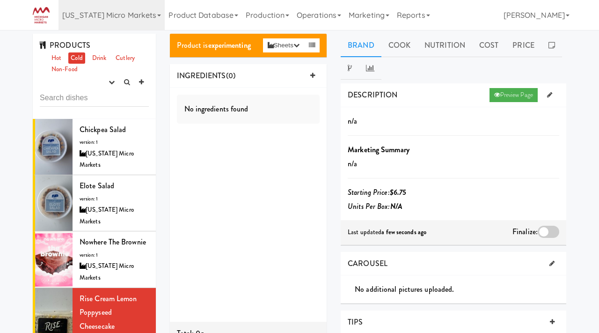
click at [545, 226] on div at bounding box center [549, 231] width 22 height 12
click at [0, 0] on input "checkbox" at bounding box center [0, 0] width 0 height 0
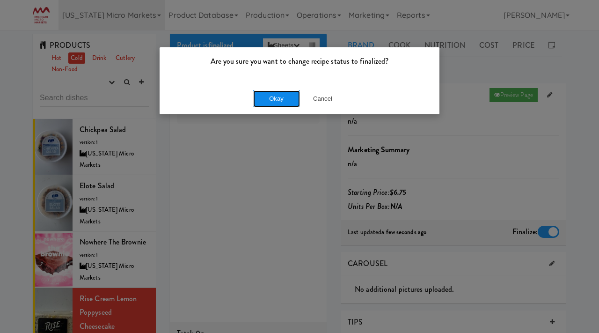
click at [274, 97] on button "Okay" at bounding box center [276, 98] width 47 height 17
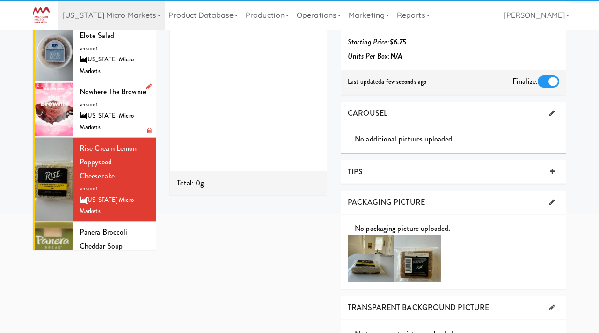
click at [114, 225] on div "Panera Broccoli Cheddar Soup version: 1 Michigan Micro Markets" at bounding box center [114, 256] width 69 height 62
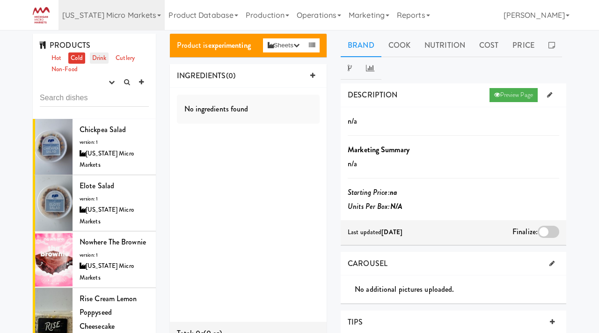
click at [102, 56] on link "Drink" at bounding box center [99, 58] width 19 height 12
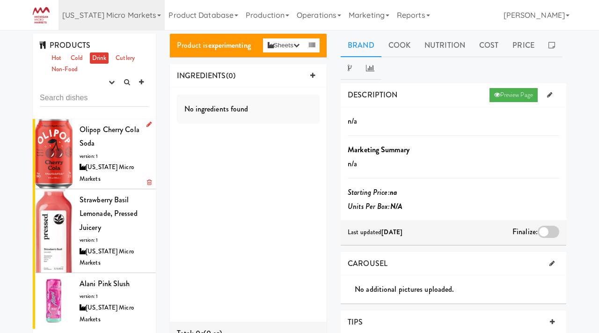
click at [95, 145] on div "Olipop Cherry Cola Soda version: 1 Michigan Micro Markets" at bounding box center [114, 154] width 69 height 62
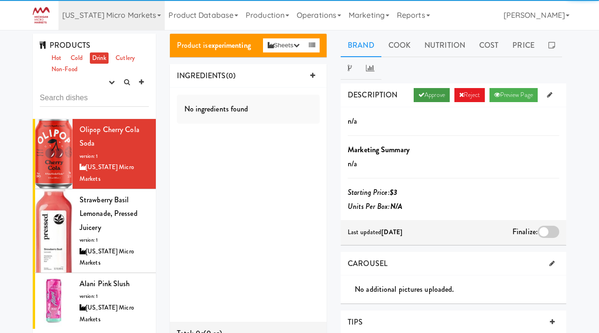
click at [418, 97] on icon at bounding box center [421, 95] width 6 height 6
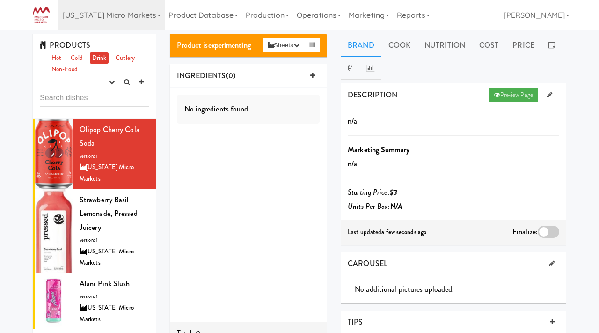
click at [538, 237] on label at bounding box center [549, 231] width 22 height 12
click at [0, 0] on input "checkbox" at bounding box center [0, 0] width 0 height 0
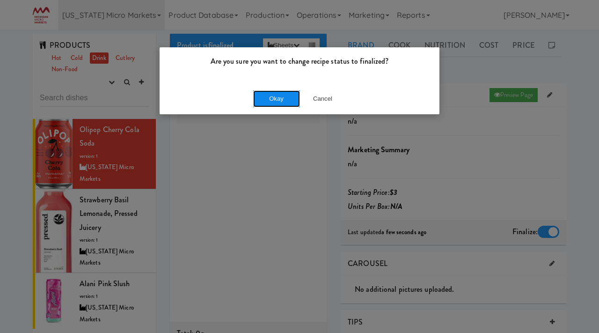
click at [276, 96] on button "Okay" at bounding box center [276, 98] width 47 height 17
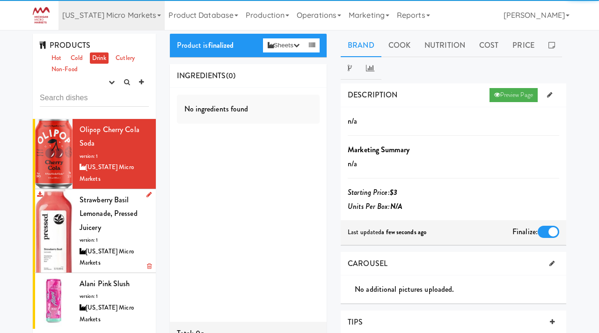
click at [124, 201] on span "Strawberry Basil Lemonade, Pressed Juicery" at bounding box center [109, 213] width 58 height 38
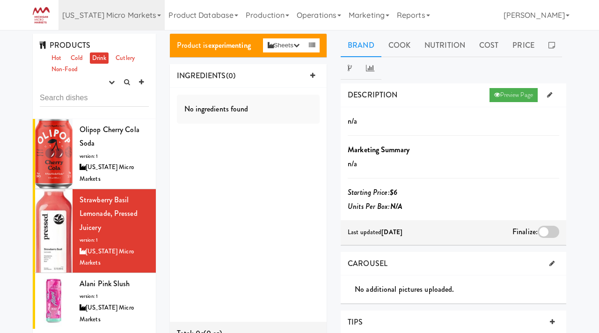
click at [551, 227] on div at bounding box center [549, 231] width 22 height 12
click at [0, 0] on input "checkbox" at bounding box center [0, 0] width 0 height 0
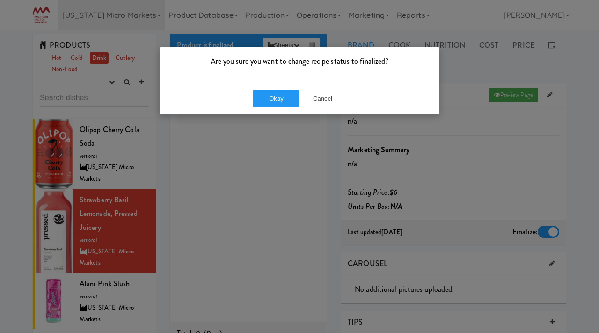
click at [270, 89] on div "Okay Cancel" at bounding box center [300, 98] width 280 height 31
click at [269, 97] on button "Okay" at bounding box center [276, 98] width 47 height 17
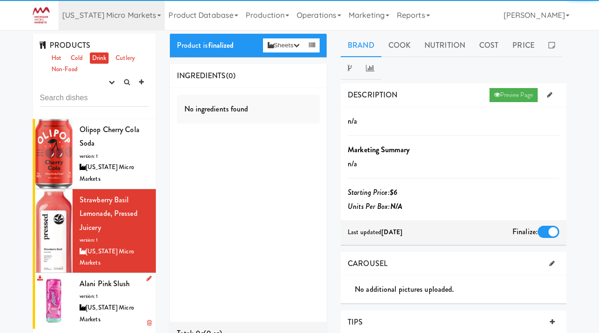
click at [114, 276] on div "Alani Pink Slush version: 1 Michigan Micro Markets" at bounding box center [114, 300] width 69 height 48
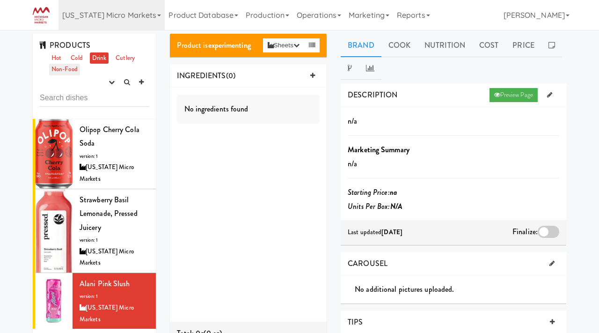
click at [65, 66] on link "Non-Food" at bounding box center [64, 70] width 31 height 12
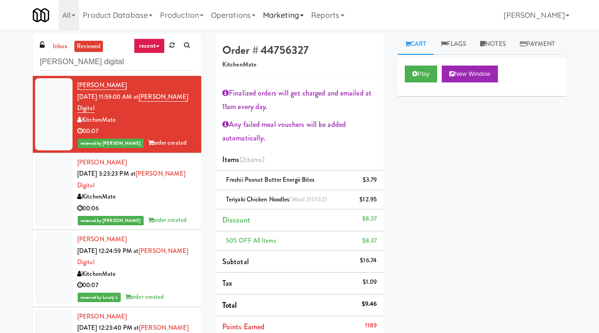
click at [281, 15] on link "Marketing" at bounding box center [283, 15] width 48 height 30
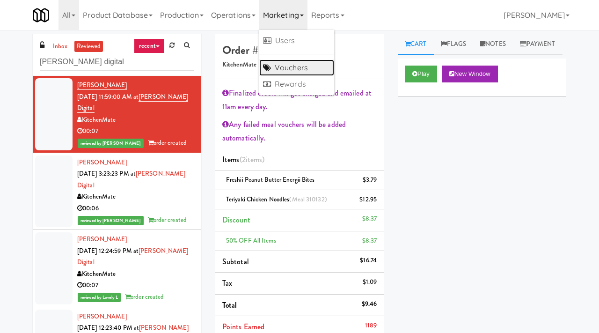
click at [290, 64] on link "Vouchers" at bounding box center [296, 67] width 75 height 17
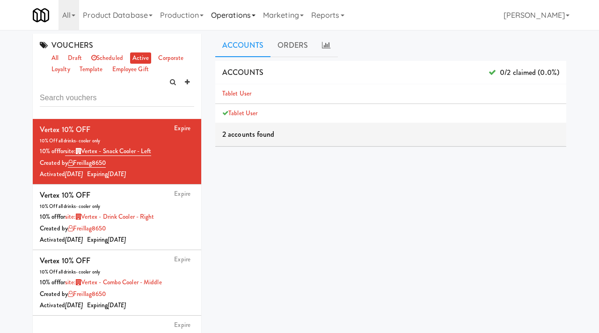
click at [243, 17] on link "Operations" at bounding box center [233, 15] width 52 height 30
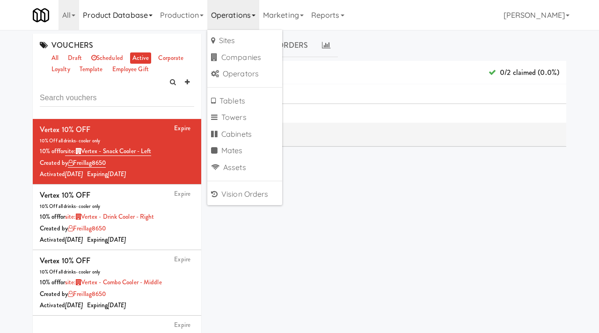
click at [153, 17] on link "Product Database" at bounding box center [117, 15] width 77 height 30
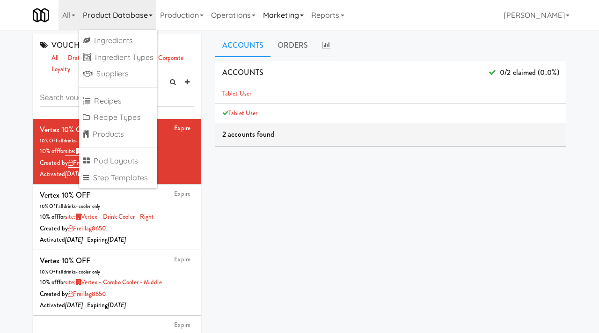
click at [276, 17] on link "Marketing" at bounding box center [283, 15] width 48 height 30
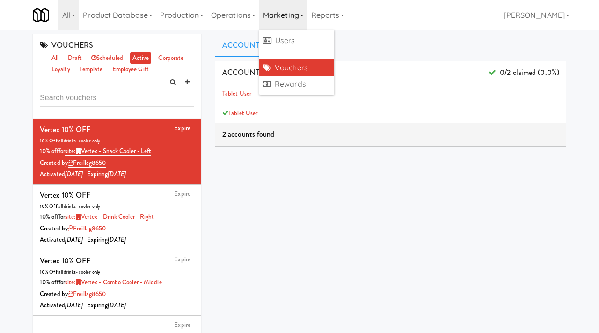
click at [280, 72] on link "Vouchers" at bounding box center [296, 67] width 75 height 17
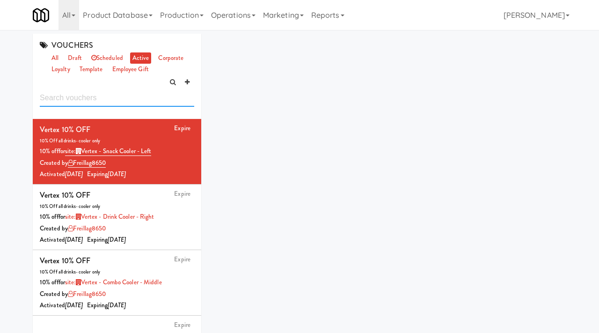
click at [83, 99] on input "text" at bounding box center [117, 97] width 154 height 17
click at [58, 58] on link "all" at bounding box center [55, 58] width 12 height 12
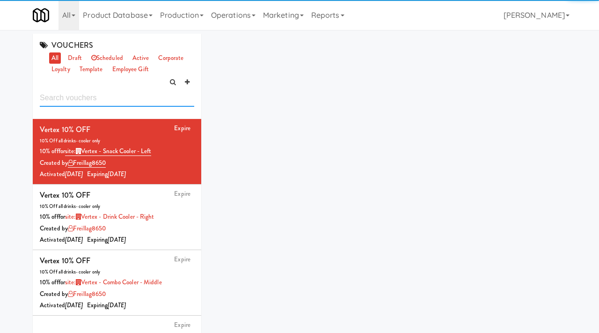
click at [78, 90] on input "text" at bounding box center [117, 97] width 154 height 17
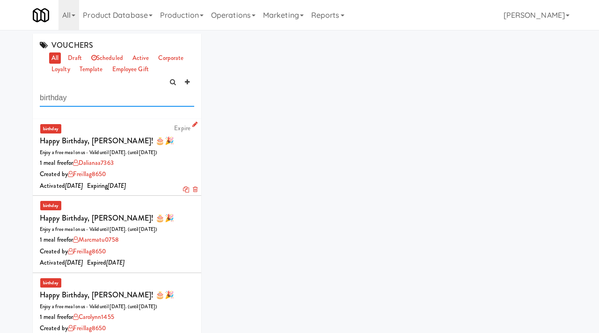
type input "birthday"
click at [158, 168] on div "Created by freillag8650" at bounding box center [117, 174] width 154 height 12
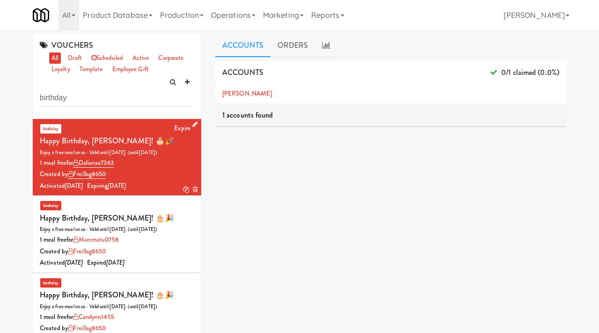
click at [184, 186] on icon at bounding box center [186, 189] width 6 height 6
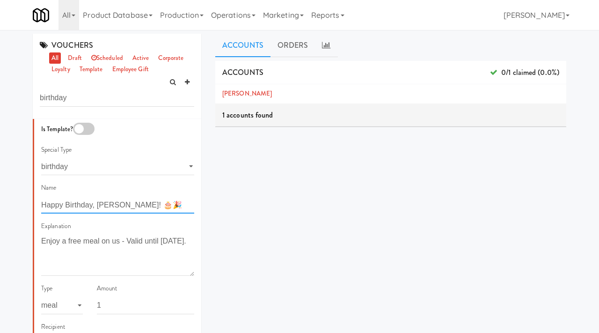
drag, startPoint x: 116, startPoint y: 206, endPoint x: 101, endPoint y: 204, distance: 15.5
click at [101, 204] on input "Happy Birthday, Dalia! 🎂🎉" at bounding box center [117, 204] width 153 height 17
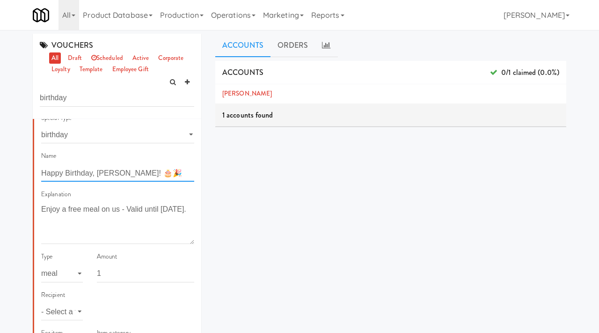
scroll to position [36, 0]
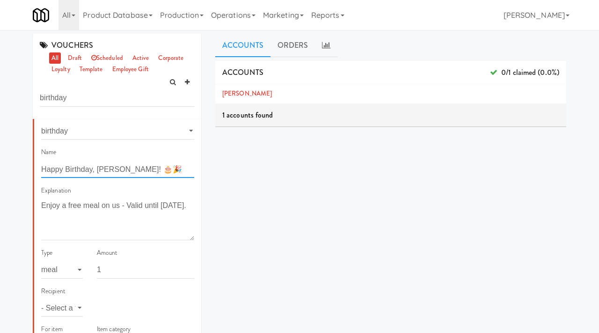
type input "Happy Birthday, Fiona! 🎂🎉"
drag, startPoint x: 165, startPoint y: 206, endPoint x: 50, endPoint y: 219, distance: 115.4
click at [50, 219] on textarea "Enjoy a free meal on us - Valid until August 20." at bounding box center [117, 219] width 153 height 42
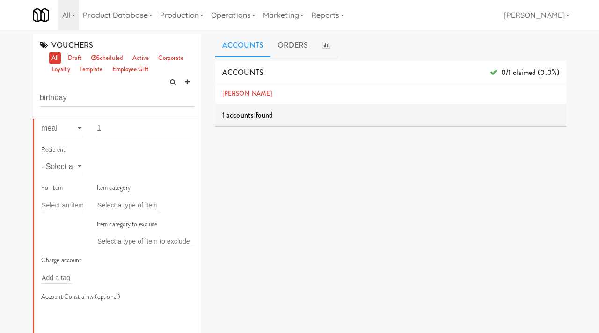
scroll to position [181, 0]
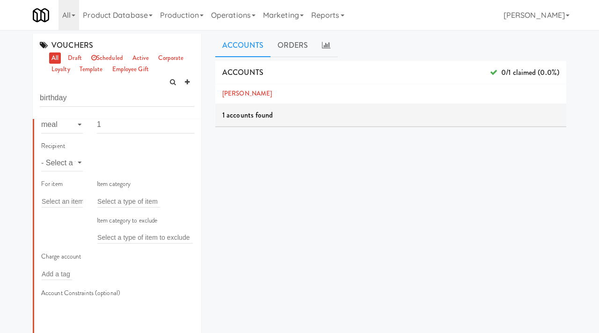
type textarea "Enjoy a free meal on us - Valid until September 1."
click at [74, 167] on select "- Select a type - user site company" at bounding box center [62, 162] width 42 height 17
select select "string:user"
click at [41, 154] on select "- Select a type - user site company" at bounding box center [62, 162] width 42 height 17
click at [115, 163] on input "text" at bounding box center [112, 163] width 30 height 12
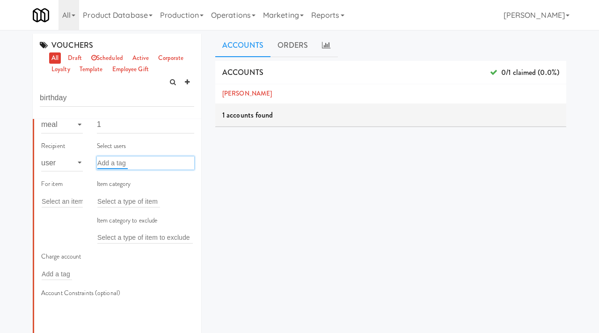
paste input "Fiona Antwi"
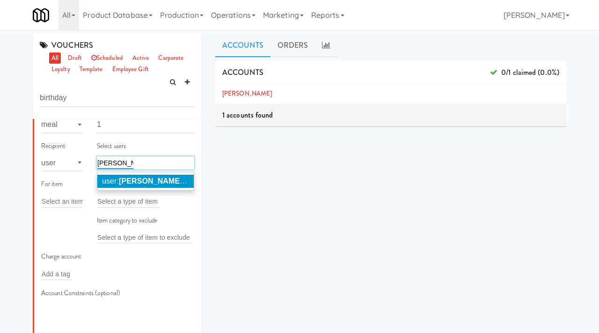
type input "Fiona Antwi"
click at [146, 180] on em "Fiona Antwi" at bounding box center [151, 181] width 64 height 8
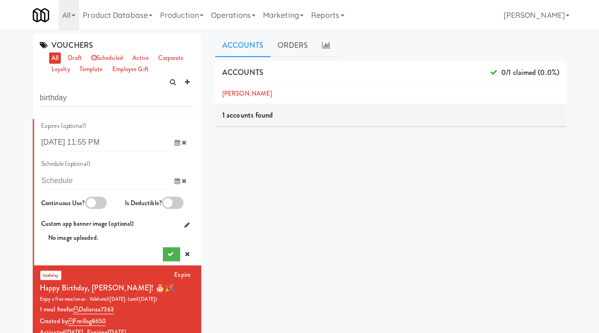
scroll to position [614, 0]
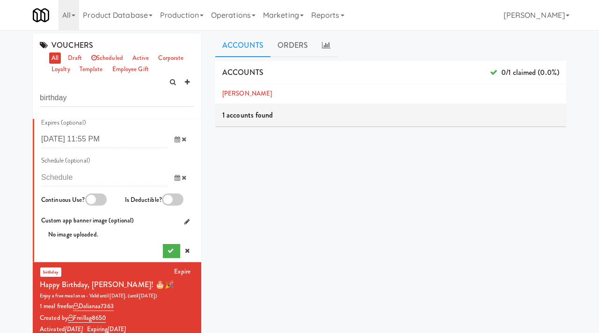
click at [173, 140] on span at bounding box center [180, 139] width 27 height 17
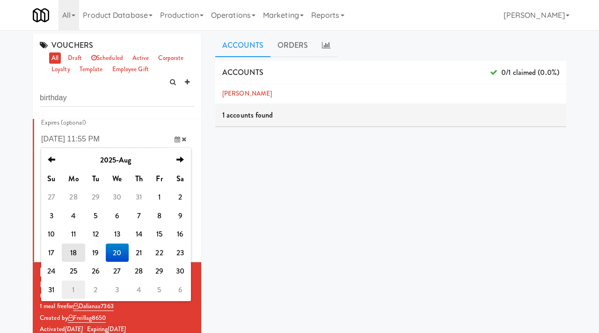
click at [76, 289] on td "1" at bounding box center [73, 289] width 23 height 19
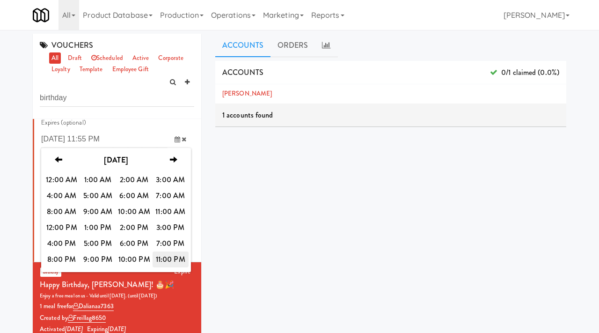
click at [169, 264] on span "11:00 PM" at bounding box center [171, 259] width 36 height 16
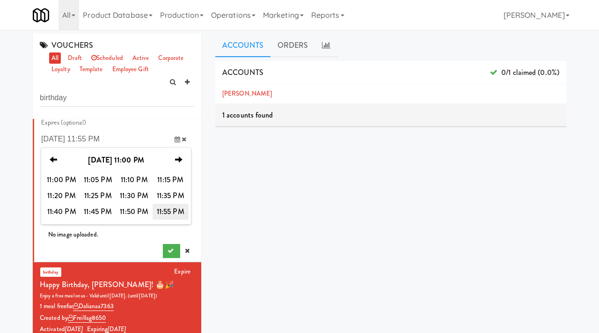
click at [167, 205] on span "11:55 PM" at bounding box center [171, 212] width 36 height 16
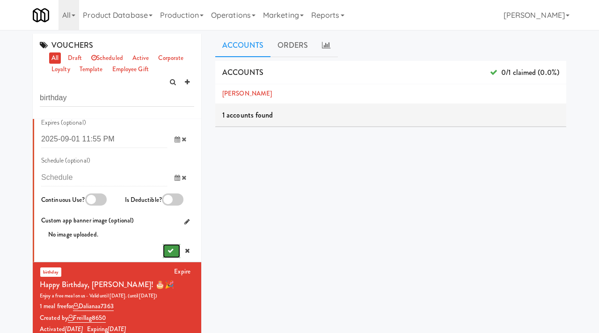
click at [167, 251] on icon "submit" at bounding box center [170, 250] width 6 height 6
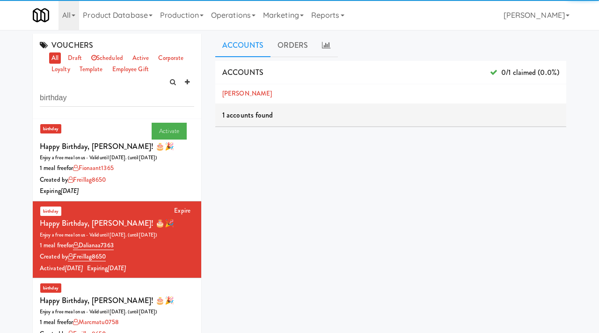
scroll to position [3, 0]
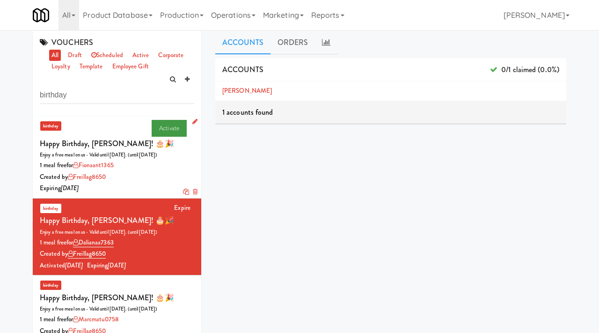
click at [171, 127] on link "Activate" at bounding box center [169, 128] width 35 height 17
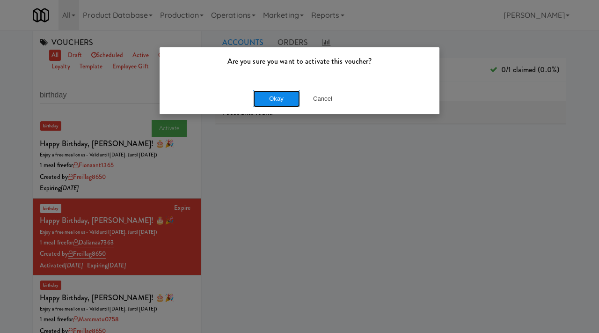
click at [284, 99] on button "Okay" at bounding box center [276, 98] width 47 height 17
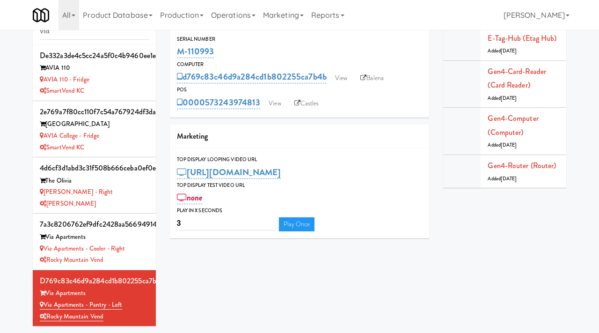
scroll to position [57, 0]
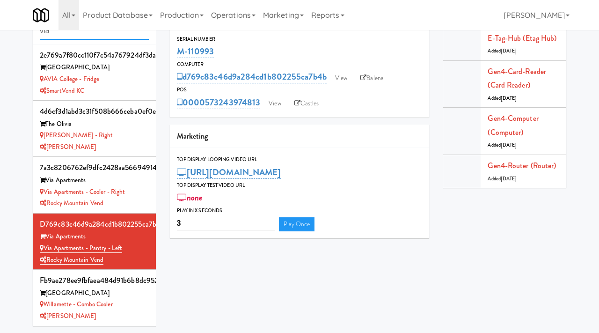
click at [66, 30] on input "via" at bounding box center [94, 30] width 109 height 17
drag, startPoint x: 66, startPoint y: 30, endPoint x: 41, endPoint y: 28, distance: 24.9
click at [41, 28] on body "Okay Okay Select date: previous 2025-Aug next Su Mo Tu We Th Fr Sa 27 28 29 30 …" at bounding box center [299, 166] width 599 height 333
type input "wabash"
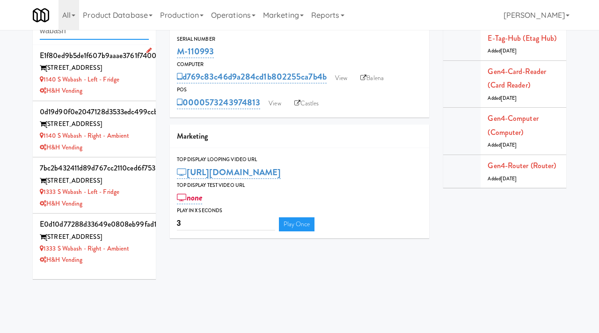
scroll to position [0, 0]
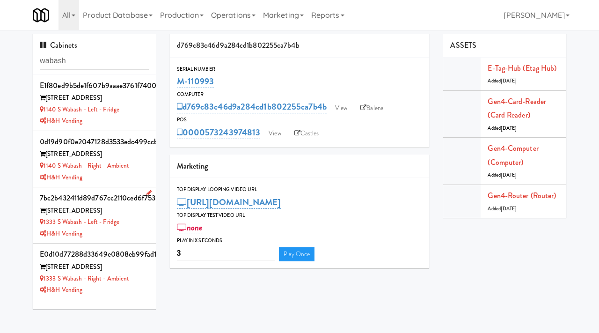
click at [137, 208] on div "1333 S Wabash" at bounding box center [94, 211] width 109 height 12
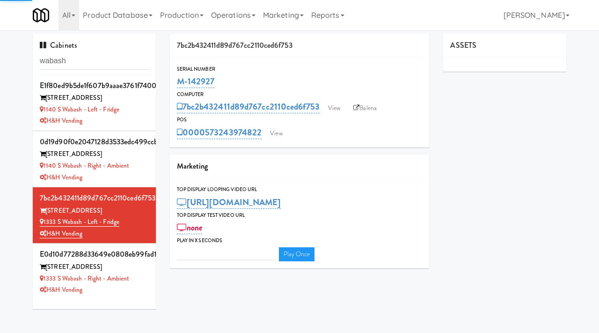
type input "3"
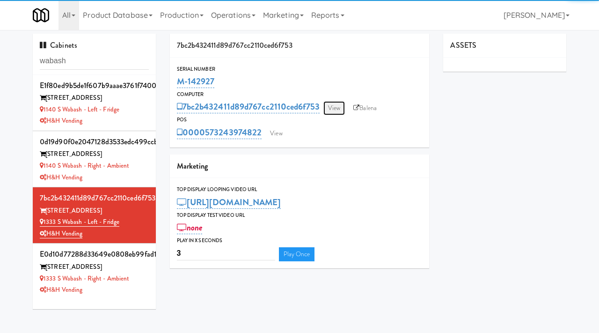
click at [343, 113] on link "View" at bounding box center [334, 108] width 22 height 14
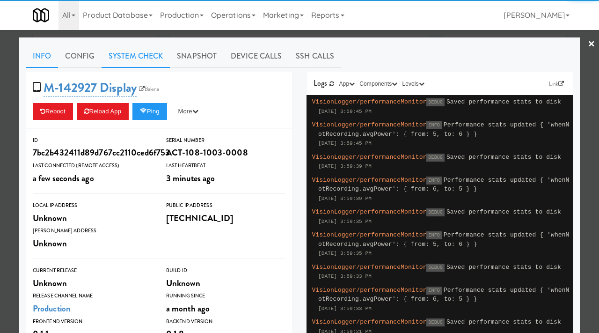
click at [149, 61] on link "System Check" at bounding box center [136, 55] width 68 height 23
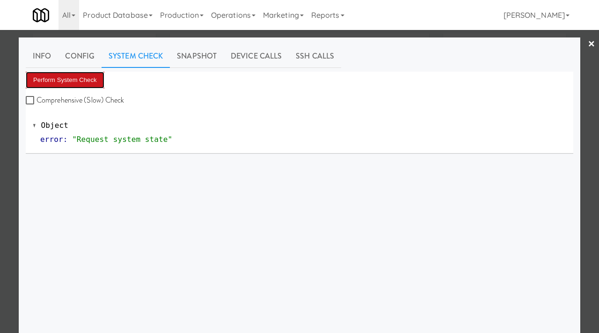
click at [86, 80] on button "Perform System Check" at bounding box center [65, 80] width 79 height 17
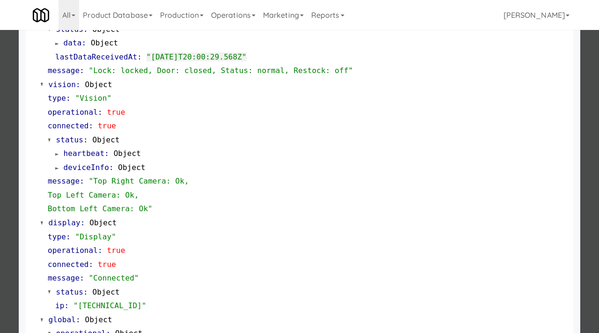
scroll to position [394, 0]
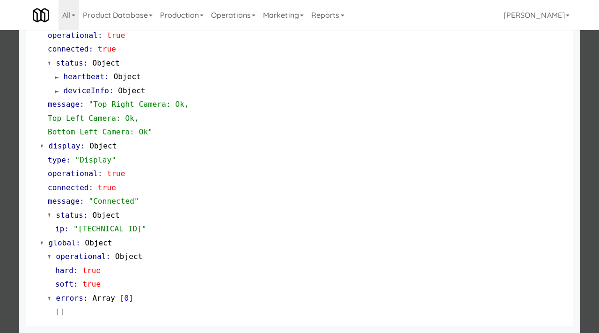
click at [0, 226] on div at bounding box center [299, 166] width 599 height 333
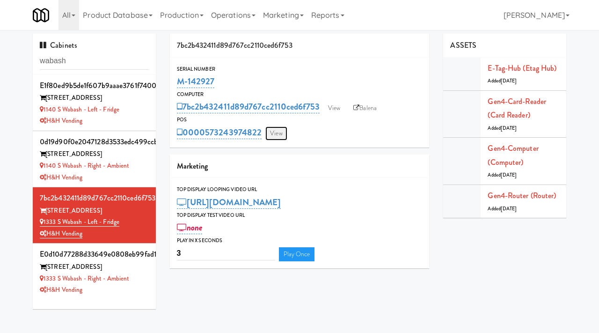
click at [285, 133] on link "View" at bounding box center [276, 133] width 22 height 14
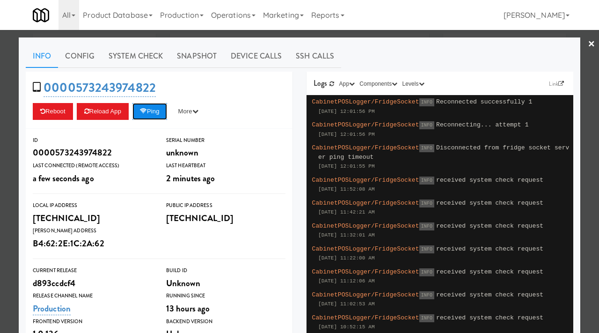
click at [162, 111] on button "Ping" at bounding box center [149, 111] width 35 height 17
click at [12, 153] on div at bounding box center [299, 166] width 599 height 333
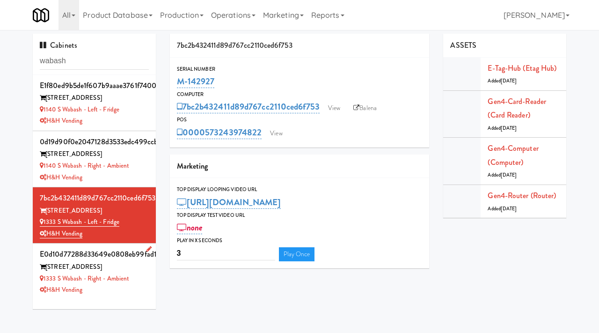
click at [121, 273] on div "1333 S Wabash - Right - Ambient" at bounding box center [94, 279] width 109 height 12
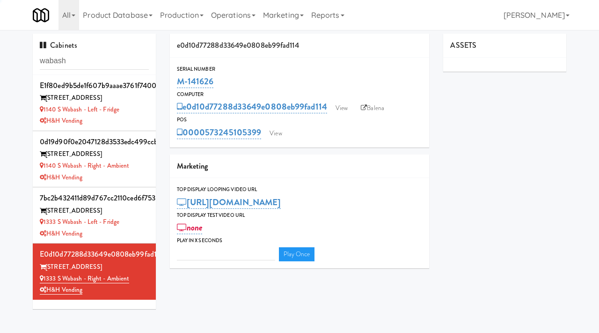
type input "3"
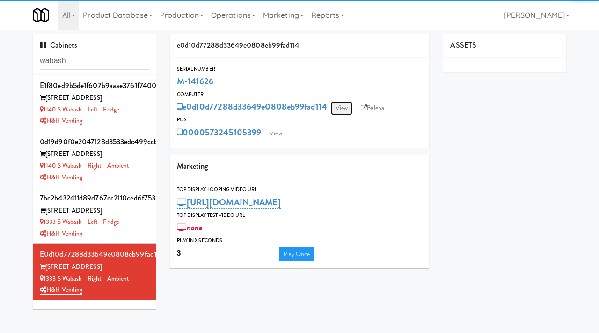
click at [347, 106] on link "View" at bounding box center [342, 108] width 22 height 14
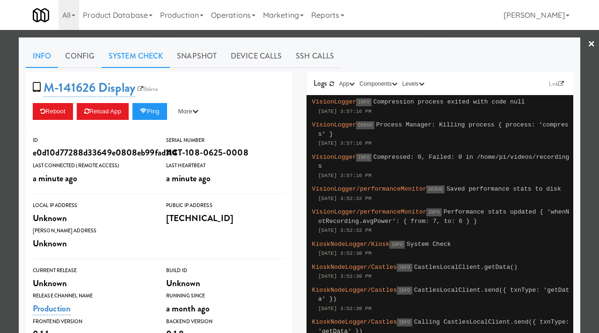
click at [149, 55] on link "System Check" at bounding box center [136, 55] width 68 height 23
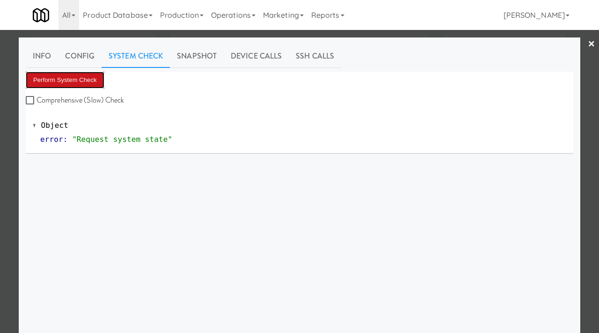
click at [96, 82] on button "Perform System Check" at bounding box center [65, 80] width 79 height 17
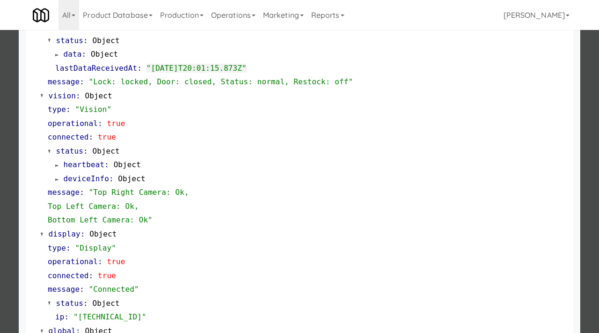
scroll to position [394, 0]
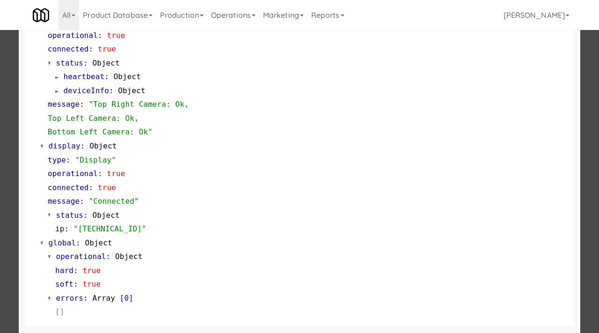
click at [18, 237] on div at bounding box center [299, 166] width 599 height 333
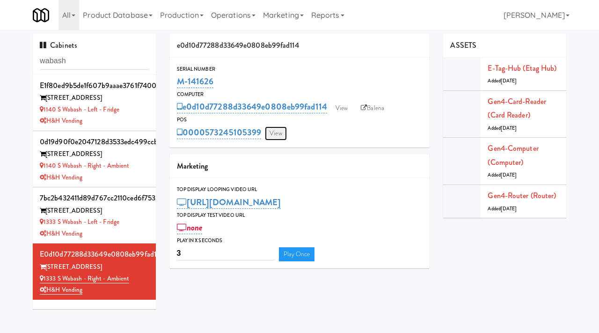
click at [270, 134] on link "View" at bounding box center [276, 133] width 22 height 14
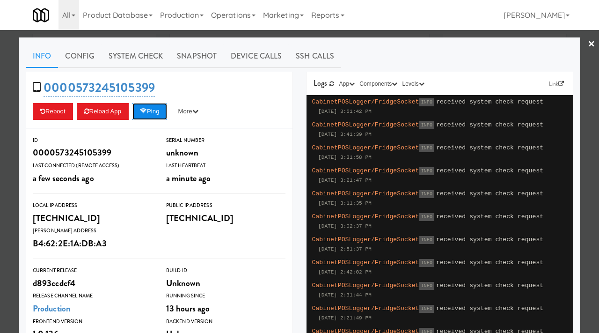
click at [161, 109] on button "Ping" at bounding box center [149, 111] width 35 height 17
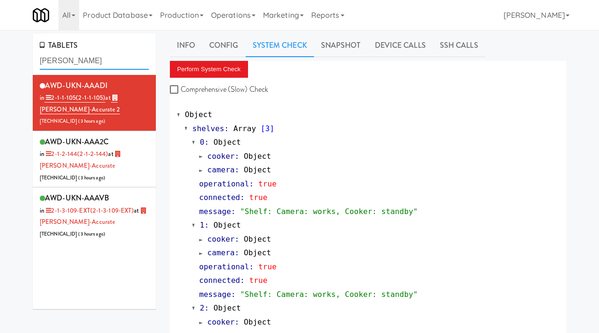
drag, startPoint x: 0, startPoint y: 0, endPoint x: 27, endPoint y: 60, distance: 65.7
click at [27, 60] on div "TABLETS [PERSON_NAME] AWD-UKN-AAADI in 2-1-1-105 (2-1-1-105) at [PERSON_NAME]-A…" at bounding box center [94, 175] width 137 height 282
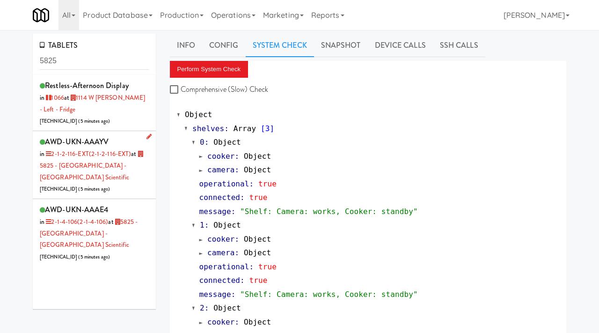
click at [140, 180] on div "AWD-UKN-AAAYV in 2-1-2-116-EXT (2-1-2-116-EXT) at 5825 - [GEOGRAPHIC_DATA] - [G…" at bounding box center [94, 165] width 109 height 60
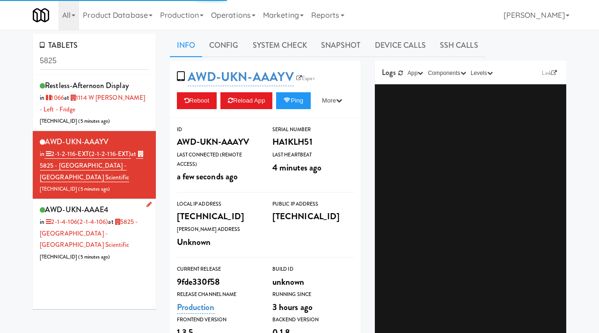
click at [144, 236] on div "AWD-UKN-AAAE4 in 2-1-4-106 (2-1-4-106) at 5825 - [GEOGRAPHIC_DATA] - Boston Sci…" at bounding box center [94, 233] width 109 height 60
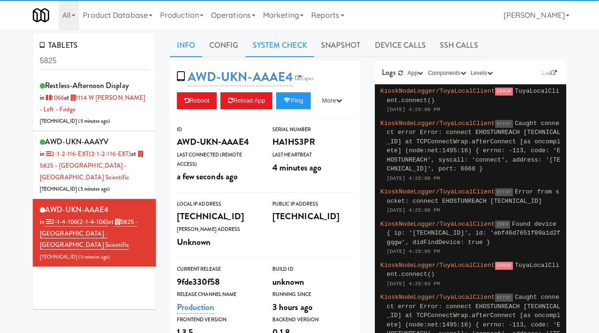
click at [289, 44] on link "System Check" at bounding box center [280, 45] width 68 height 23
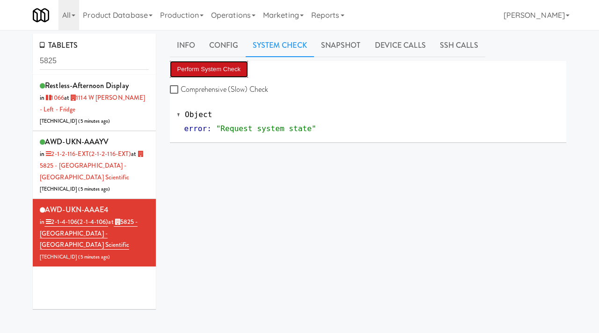
click at [206, 73] on button "Perform System Check" at bounding box center [209, 69] width 79 height 17
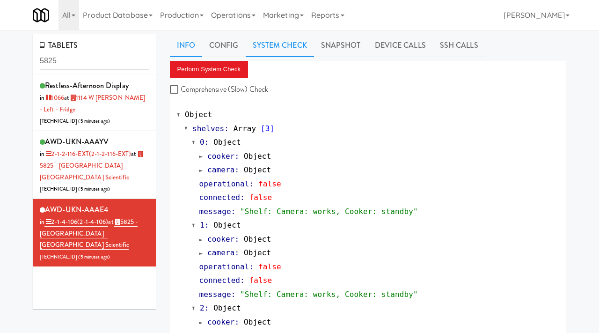
click at [189, 48] on link "Info" at bounding box center [186, 45] width 32 height 23
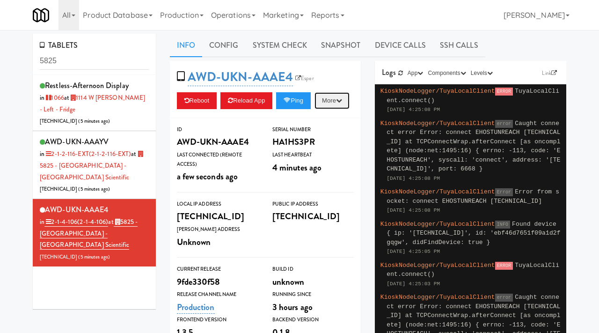
click at [314, 109] on button "More" at bounding box center [331, 100] width 35 height 17
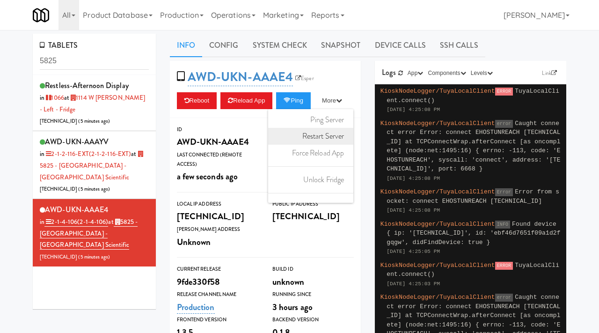
click at [268, 145] on link "Restart Server" at bounding box center [310, 136] width 85 height 17
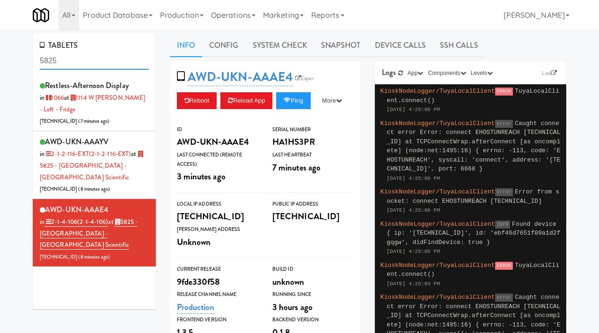
click at [85, 65] on input "5825" at bounding box center [94, 60] width 109 height 17
type input "earth rangers"
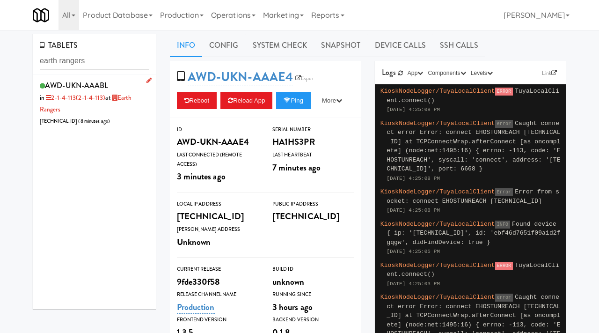
click at [117, 106] on div "AWD-UKN-AAABL in 2-1-4-113 (2-1-4-113) at Earth Rangers [TECHNICAL_ID] ( 8 minu…" at bounding box center [94, 103] width 109 height 48
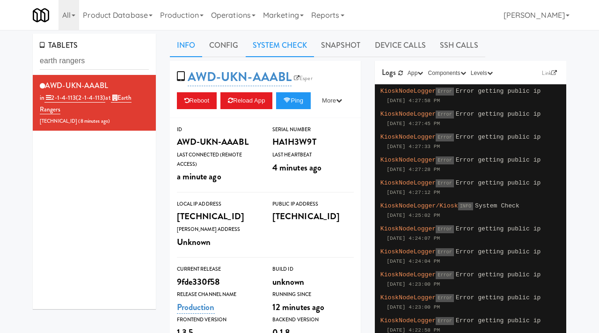
click at [298, 49] on link "System Check" at bounding box center [280, 45] width 68 height 23
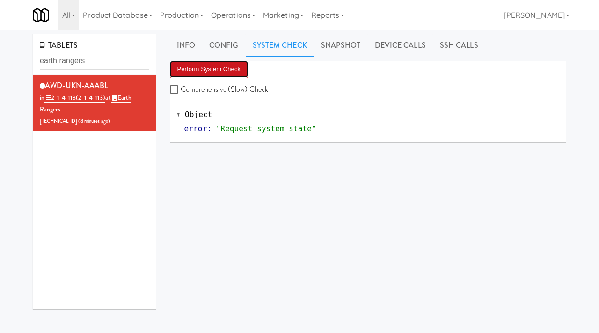
click at [219, 69] on button "Perform System Check" at bounding box center [209, 69] width 79 height 17
click at [221, 65] on button "Perform System Check" at bounding box center [209, 69] width 79 height 17
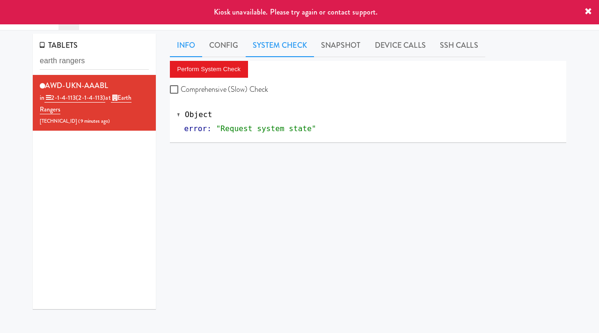
click at [182, 47] on link "Info" at bounding box center [186, 45] width 32 height 23
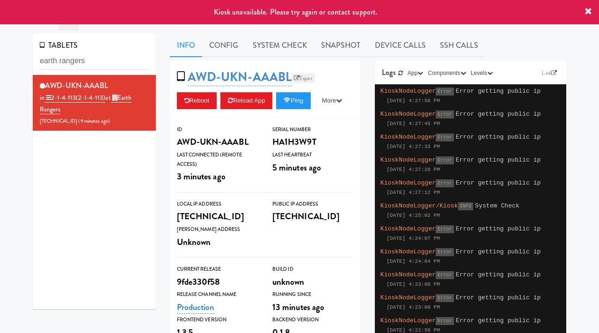
click at [306, 79] on link "Esper" at bounding box center [302, 77] width 23 height 9
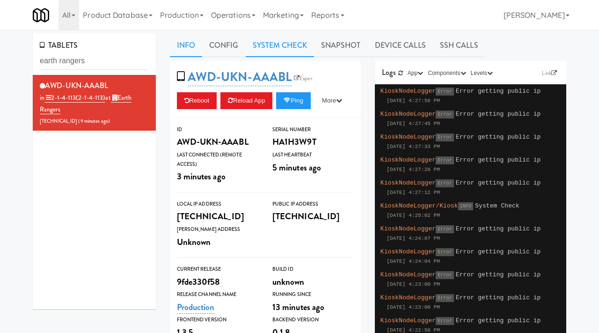
click at [279, 43] on link "System Check" at bounding box center [280, 45] width 68 height 23
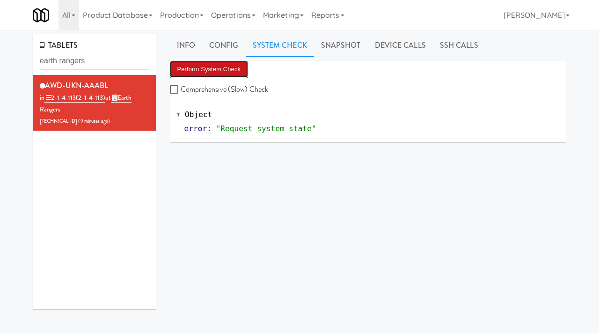
click at [212, 67] on button "Perform System Check" at bounding box center [209, 69] width 79 height 17
click at [193, 67] on button "Perform System Check" at bounding box center [209, 69] width 79 height 17
click at [230, 70] on button "Perform System Check" at bounding box center [209, 69] width 79 height 17
click at [204, 65] on button "Perform System Check" at bounding box center [209, 69] width 79 height 17
click at [206, 61] on button "Perform System Check" at bounding box center [209, 69] width 79 height 17
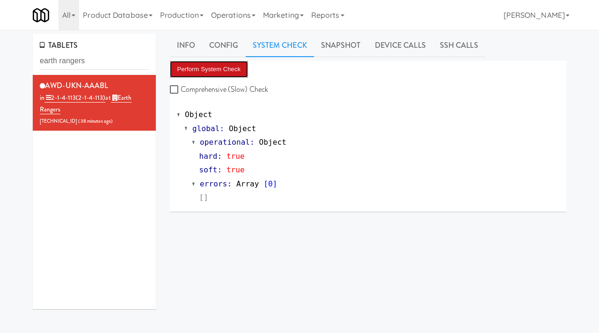
click at [206, 68] on button "Perform System Check" at bounding box center [209, 69] width 79 height 17
click at [197, 73] on button "Perform System Check" at bounding box center [209, 69] width 79 height 17
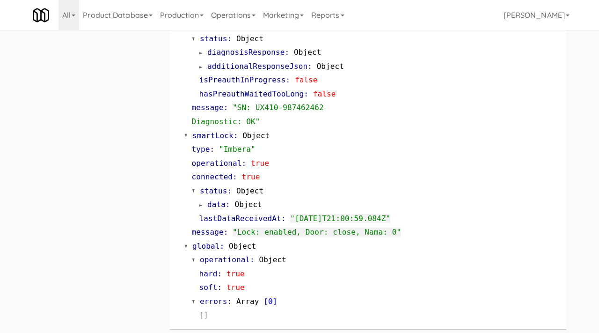
scroll to position [411, 0]
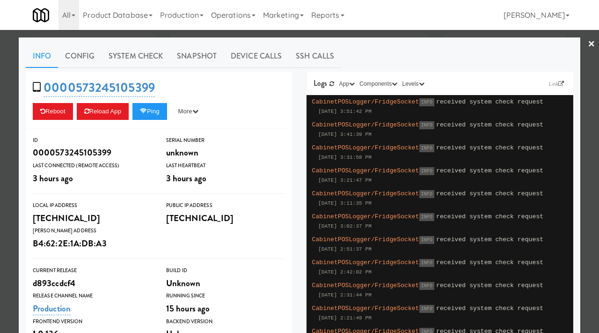
click at [0, 80] on div at bounding box center [299, 166] width 599 height 333
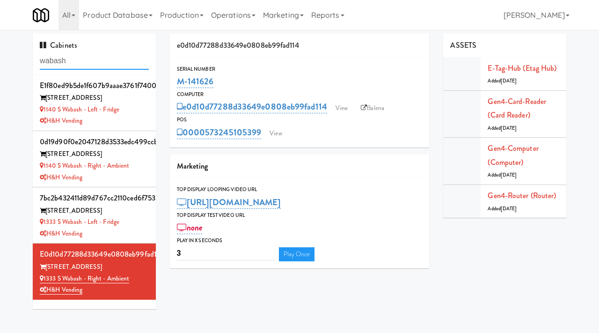
drag, startPoint x: 92, startPoint y: 59, endPoint x: 30, endPoint y: 61, distance: 61.8
click at [30, 61] on div "Cabinets wabash e1f80ed9b5de1f607b9aaae3761f7400 1140 S Wabash 1140 S Wabash - …" at bounding box center [94, 175] width 137 height 282
type input "via"
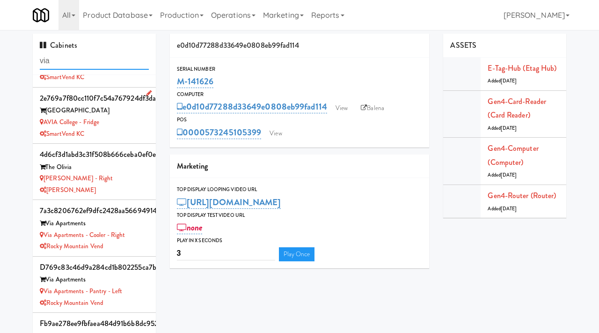
scroll to position [57, 0]
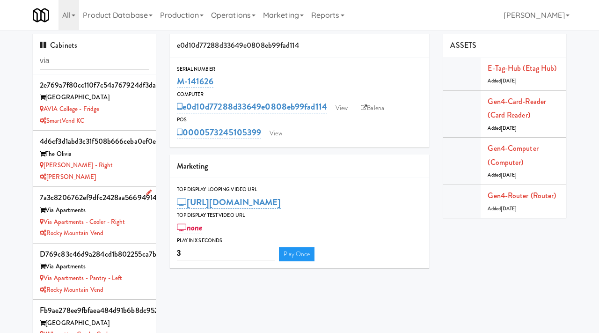
click at [133, 224] on div "Via Apartments - Cooler - Right" at bounding box center [94, 222] width 109 height 12
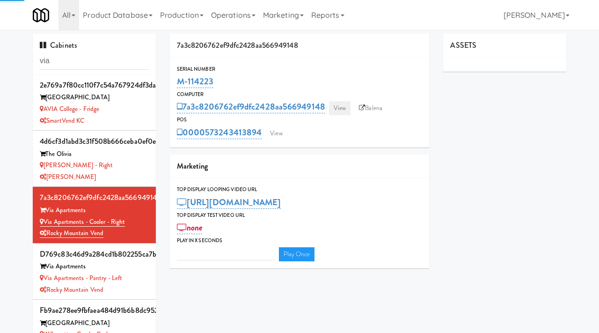
type input "3"
click at [348, 105] on link "View" at bounding box center [340, 108] width 22 height 14
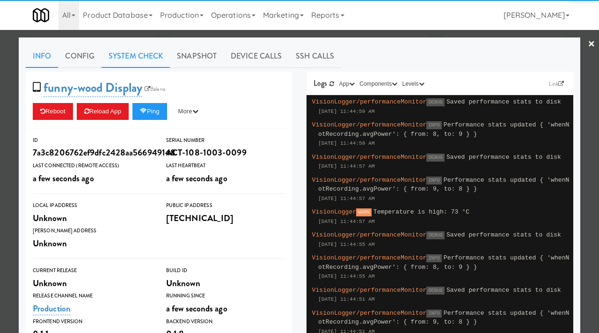
click at [119, 54] on link "System Check" at bounding box center [136, 55] width 68 height 23
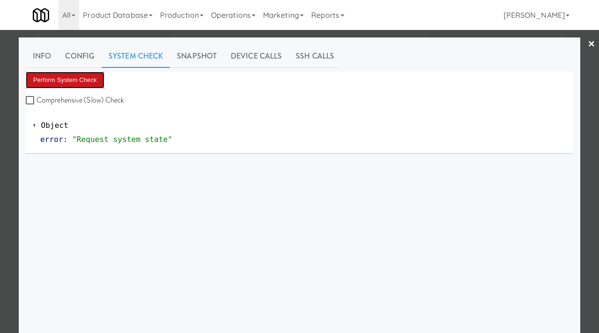
click at [80, 79] on button "Perform System Check" at bounding box center [65, 80] width 79 height 17
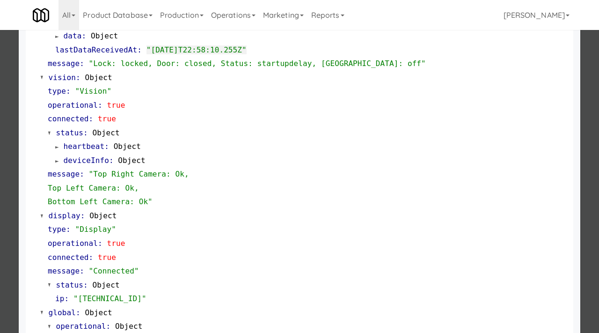
scroll to position [380, 0]
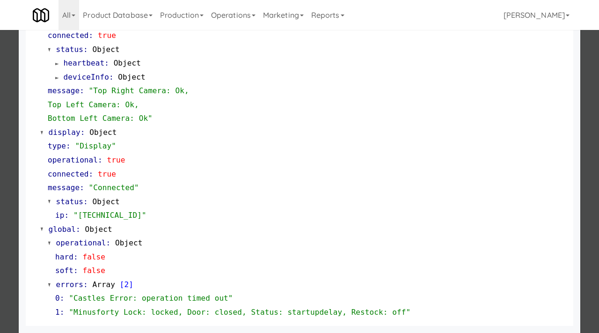
click at [10, 189] on div at bounding box center [299, 166] width 599 height 333
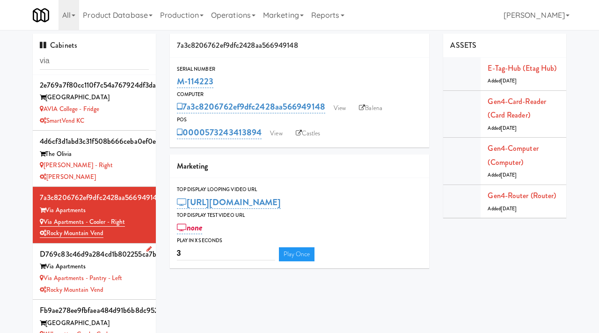
click at [145, 256] on div "d769c83c46d9a284cd1b802255ca7b4b" at bounding box center [94, 254] width 109 height 14
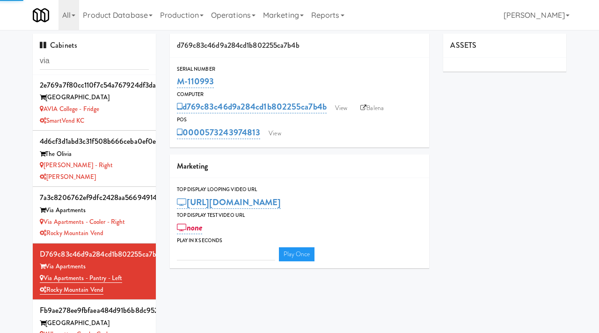
type input "3"
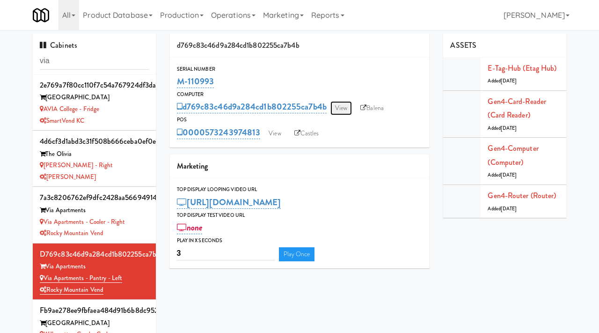
click at [342, 108] on link "View" at bounding box center [341, 108] width 22 height 14
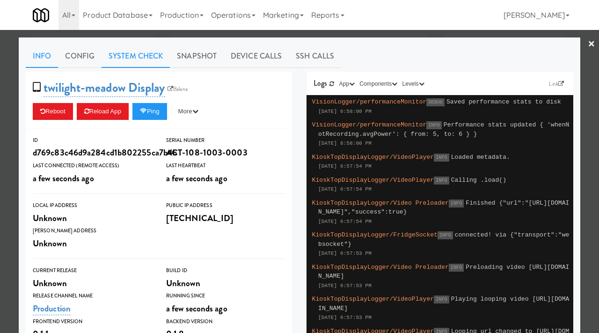
click at [160, 64] on link "System Check" at bounding box center [136, 55] width 68 height 23
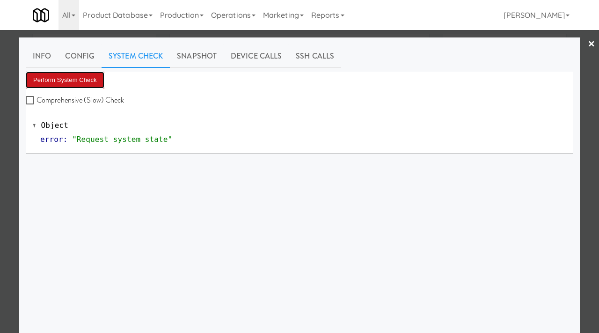
click at [96, 78] on button "Perform System Check" at bounding box center [65, 80] width 79 height 17
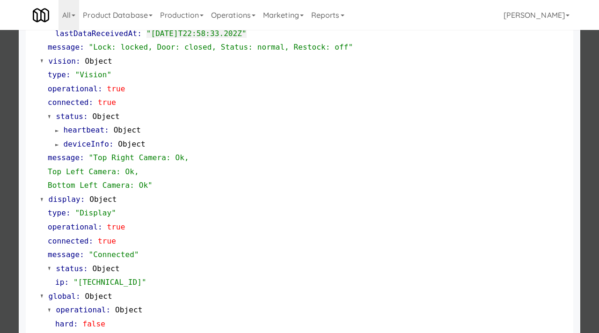
scroll to position [366, 0]
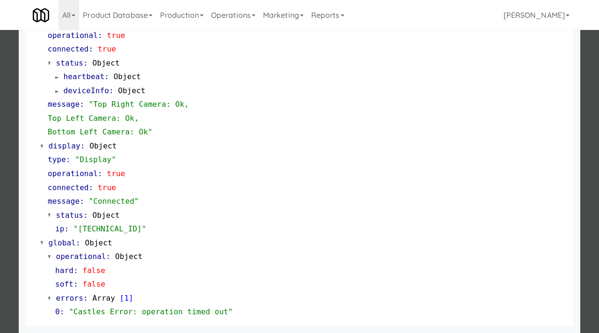
click at [8, 173] on div at bounding box center [299, 166] width 599 height 333
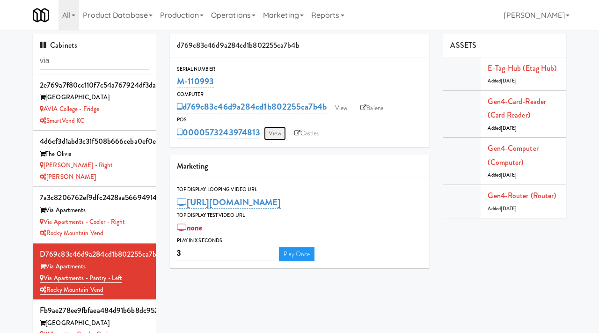
click at [280, 135] on link "View" at bounding box center [275, 133] width 22 height 14
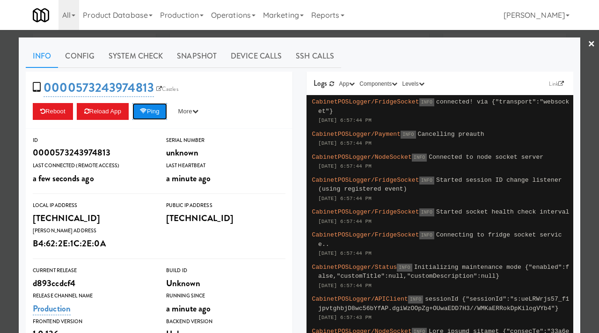
click at [157, 111] on button "Ping" at bounding box center [149, 111] width 35 height 17
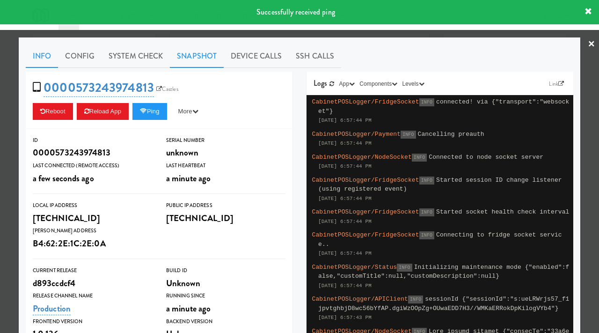
click at [204, 61] on link "Snapshot" at bounding box center [197, 55] width 54 height 23
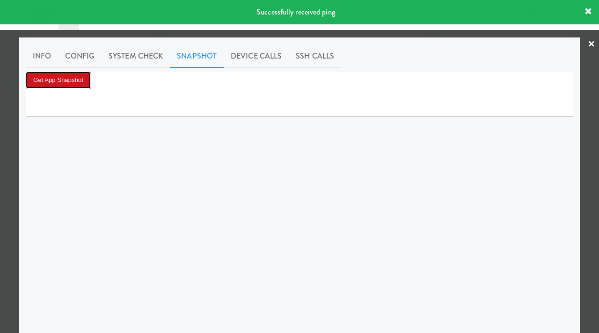
click at [79, 86] on button "Get App Snapshot" at bounding box center [58, 80] width 65 height 17
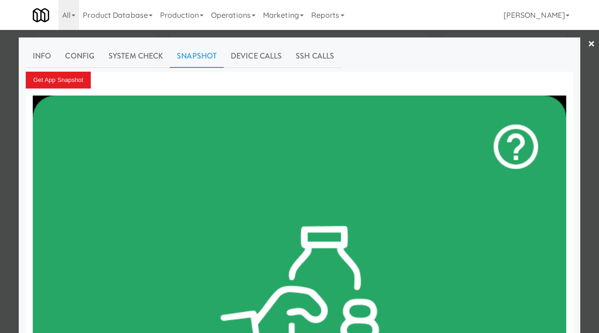
click at [0, 139] on div at bounding box center [299, 166] width 599 height 333
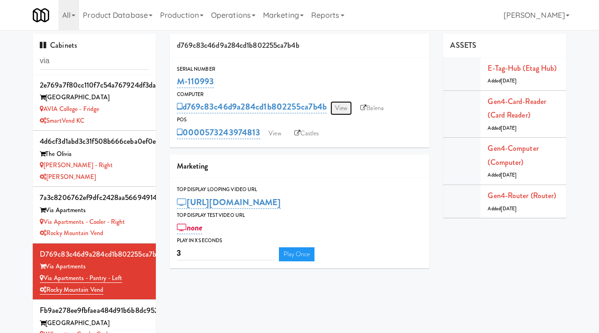
click at [350, 113] on link "View" at bounding box center [341, 108] width 22 height 14
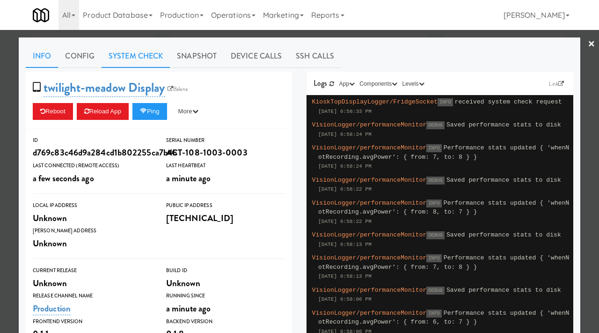
click at [156, 64] on link "System Check" at bounding box center [136, 55] width 68 height 23
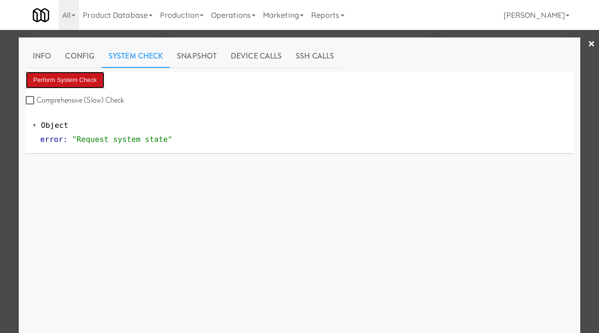
click at [92, 80] on button "Perform System Check" at bounding box center [65, 80] width 79 height 17
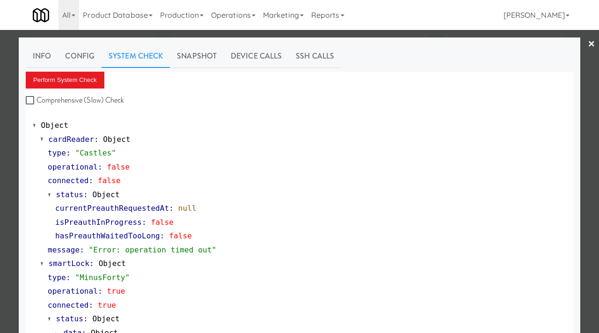
click at [7, 168] on div at bounding box center [299, 166] width 599 height 333
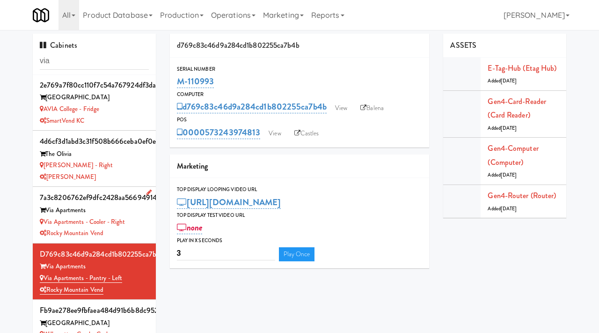
click at [153, 218] on li "7a3c8206762ef9dfc2428aa566949148 Via Apartments Via Apartments - Cooler - Right…" at bounding box center [94, 215] width 123 height 56
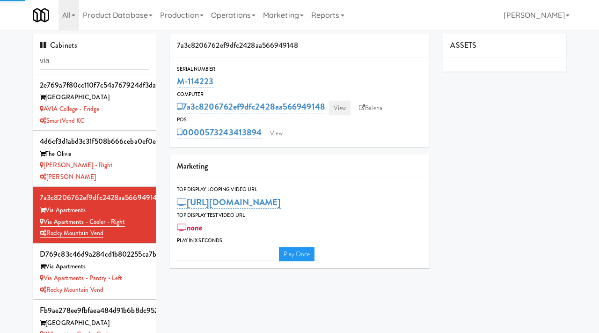
type input "3"
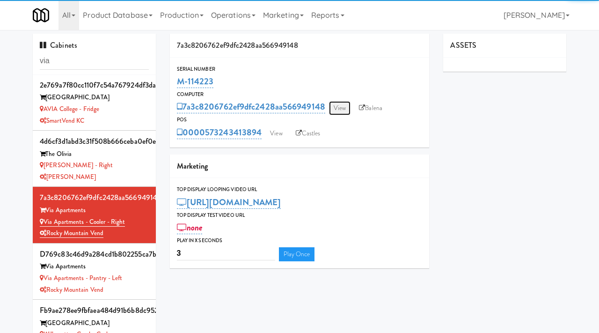
click at [336, 105] on link "View" at bounding box center [340, 108] width 22 height 14
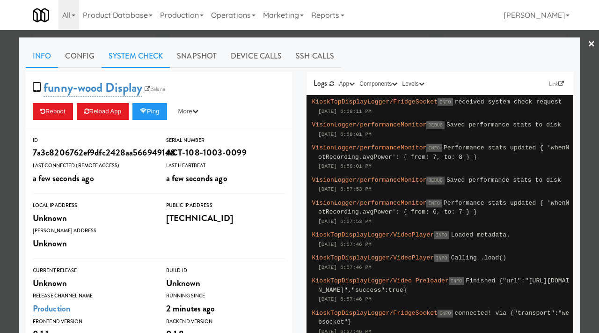
click at [152, 65] on link "System Check" at bounding box center [136, 55] width 68 height 23
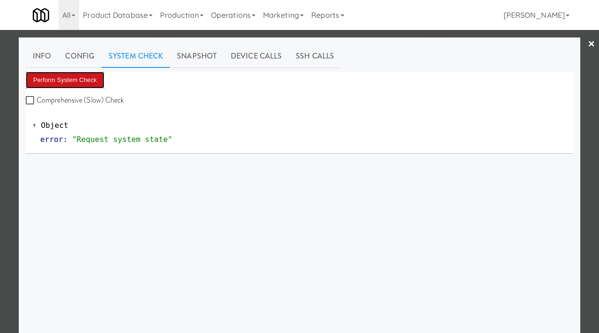
click at [103, 79] on button "Perform System Check" at bounding box center [65, 80] width 79 height 17
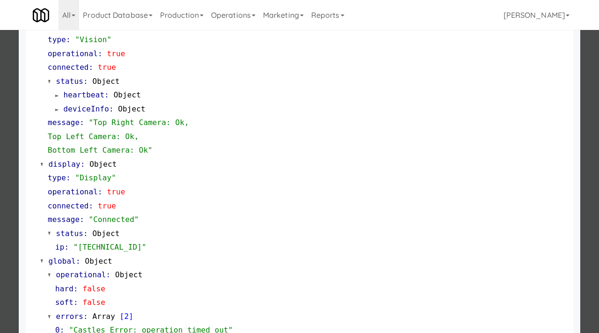
scroll to position [380, 0]
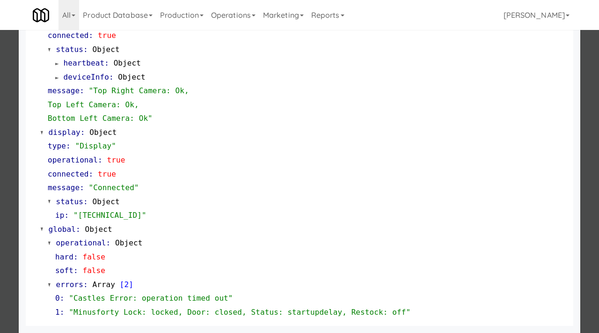
click at [0, 206] on div at bounding box center [299, 166] width 599 height 333
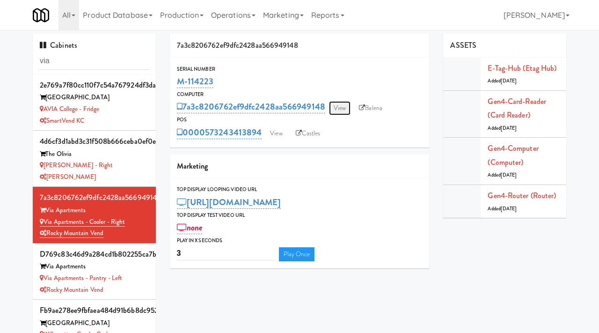
click at [337, 112] on link "View" at bounding box center [340, 108] width 22 height 14
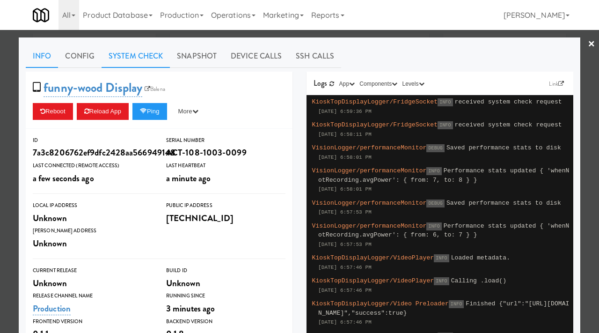
click at [145, 55] on link "System Check" at bounding box center [136, 55] width 68 height 23
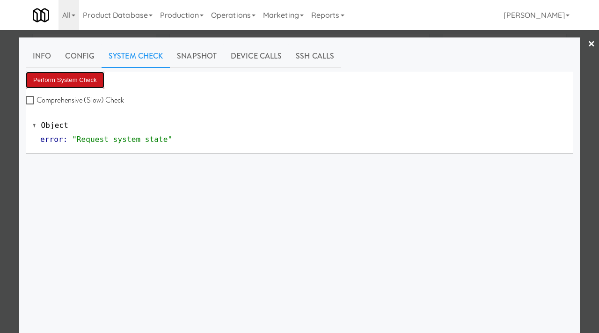
click at [76, 77] on button "Perform System Check" at bounding box center [65, 80] width 79 height 17
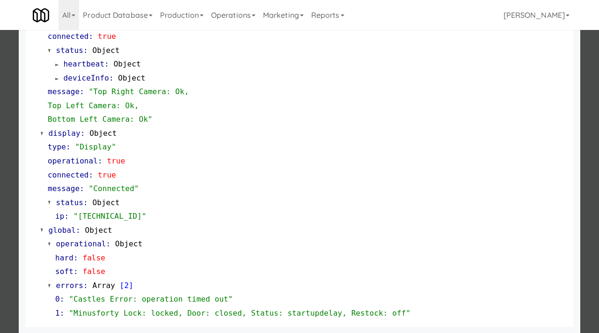
scroll to position [380, 0]
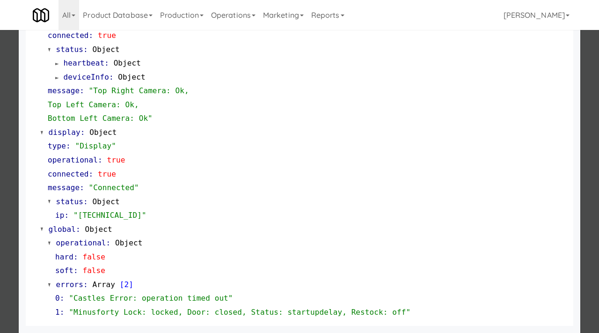
click at [0, 192] on div at bounding box center [299, 166] width 599 height 333
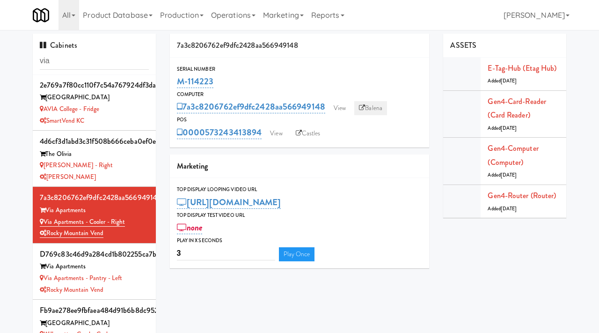
click at [370, 108] on link "Balena" at bounding box center [370, 108] width 33 height 14
click at [269, 134] on link "View" at bounding box center [276, 133] width 22 height 14
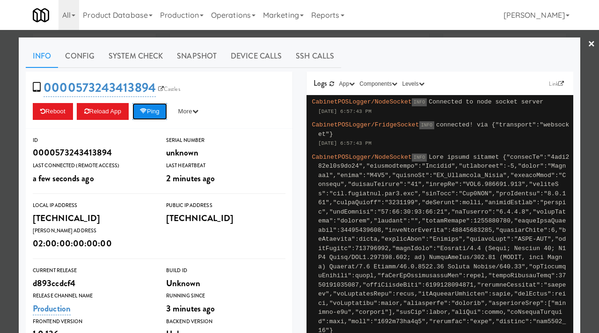
click at [147, 110] on icon at bounding box center [143, 111] width 7 height 6
click at [148, 55] on link "System Check" at bounding box center [136, 55] width 68 height 23
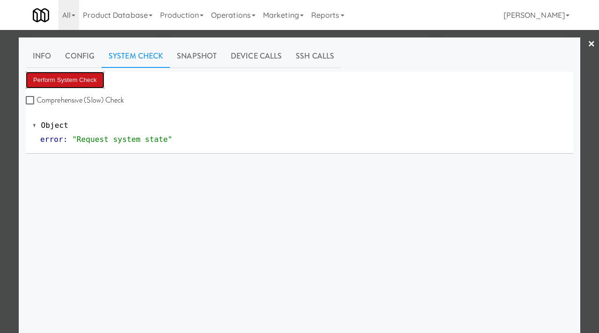
click at [70, 80] on button "Perform System Check" at bounding box center [65, 80] width 79 height 17
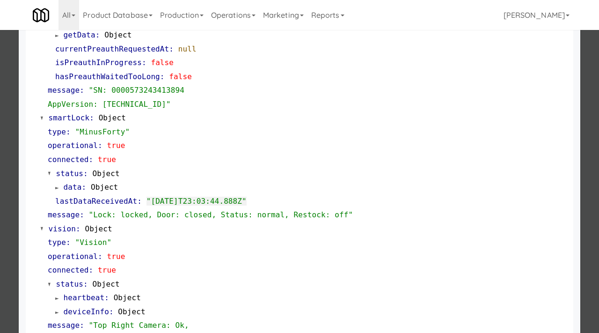
scroll to position [164, 0]
